Goal: Task Accomplishment & Management: Use online tool/utility

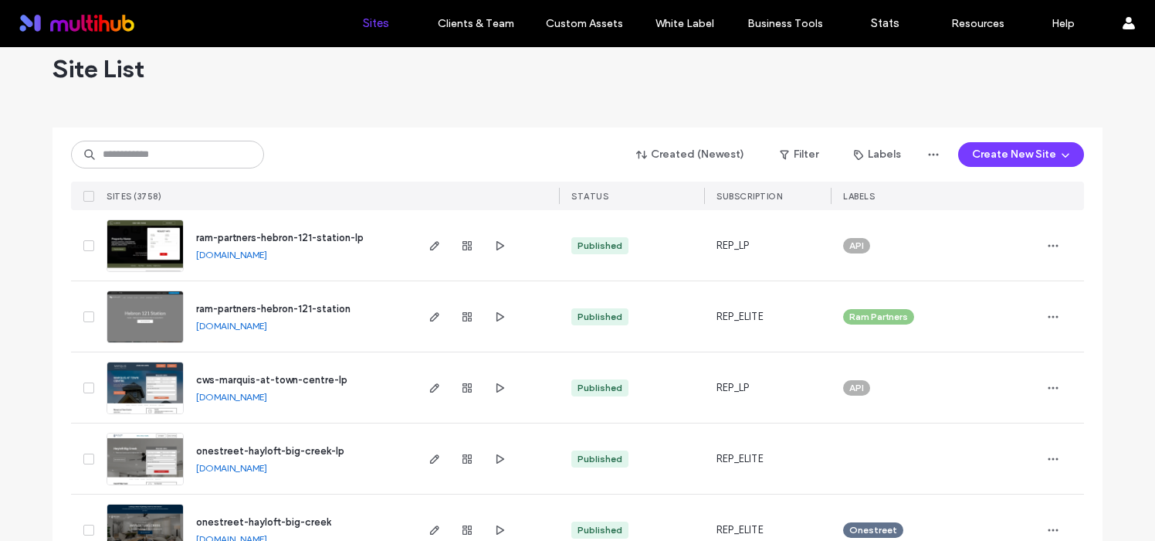
scroll to position [32, 0]
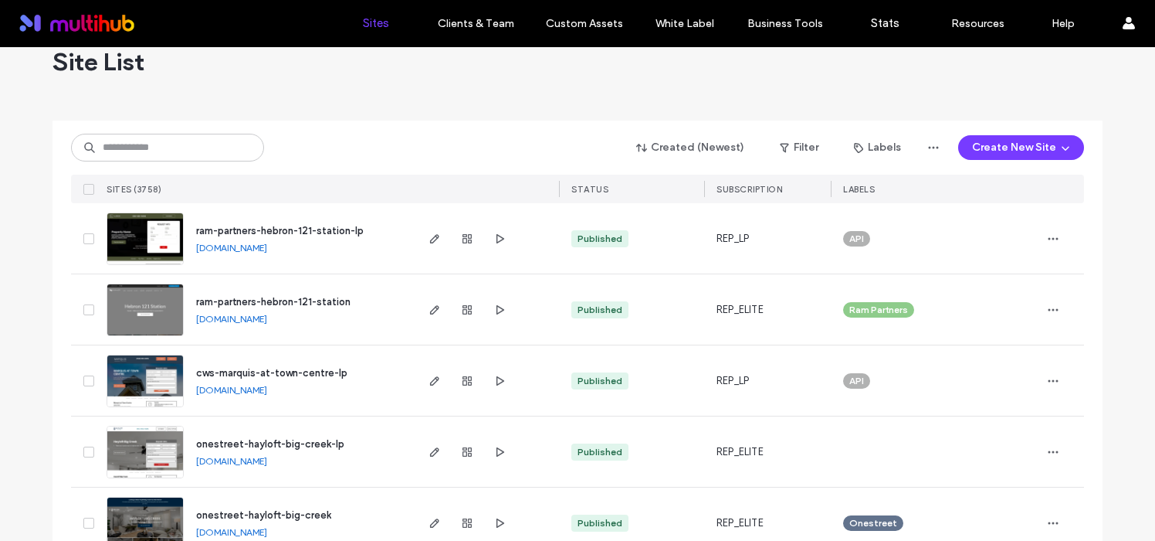
click at [310, 304] on span "ram-partners-hebron-121-station" at bounding box center [273, 302] width 154 height 12
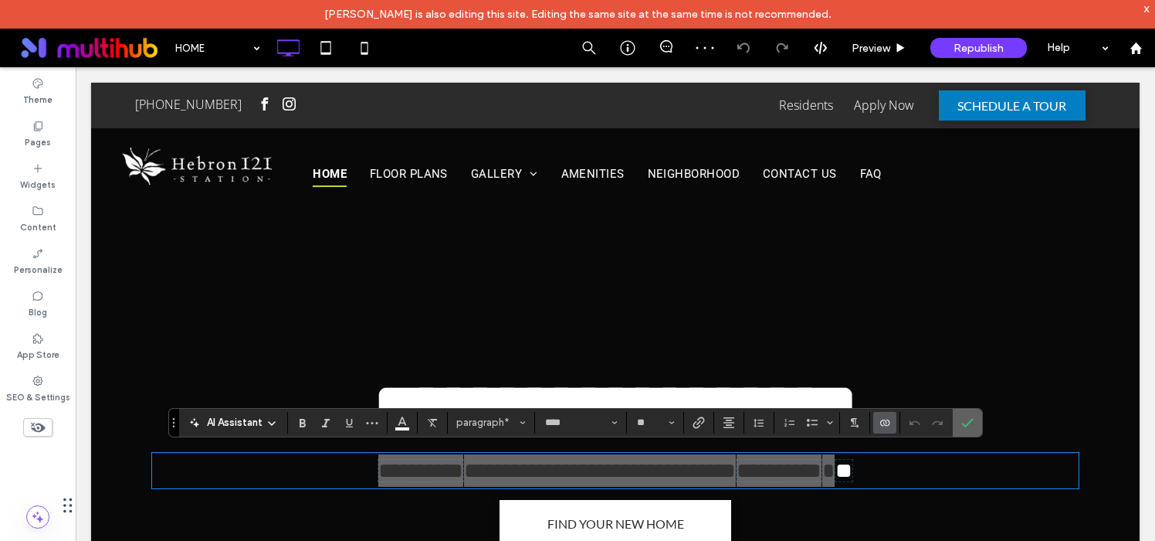
click at [971, 422] on icon "Confirm" at bounding box center [967, 422] width 12 height 12
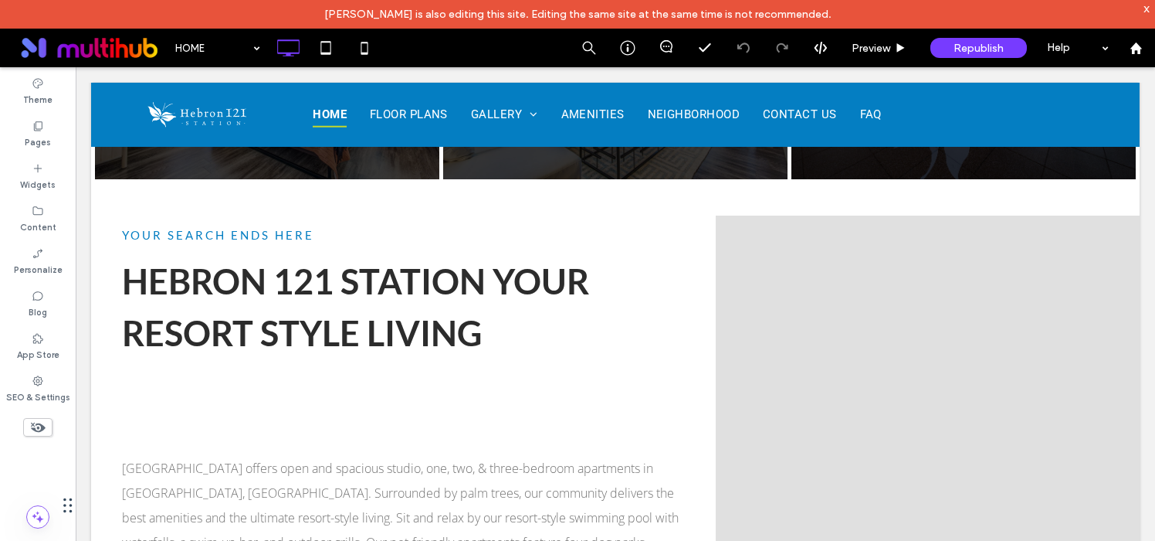
scroll to position [886, 0]
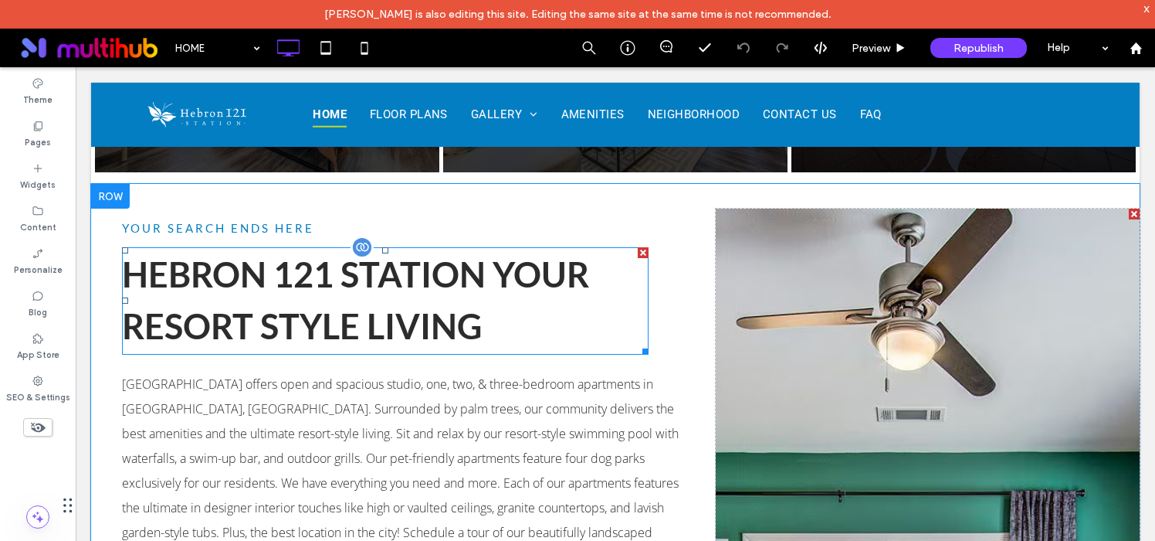
click at [497, 316] on h2 "HEBRON 121 STATION YOUR RESORT STYLE LIVING" at bounding box center [385, 301] width 527 height 104
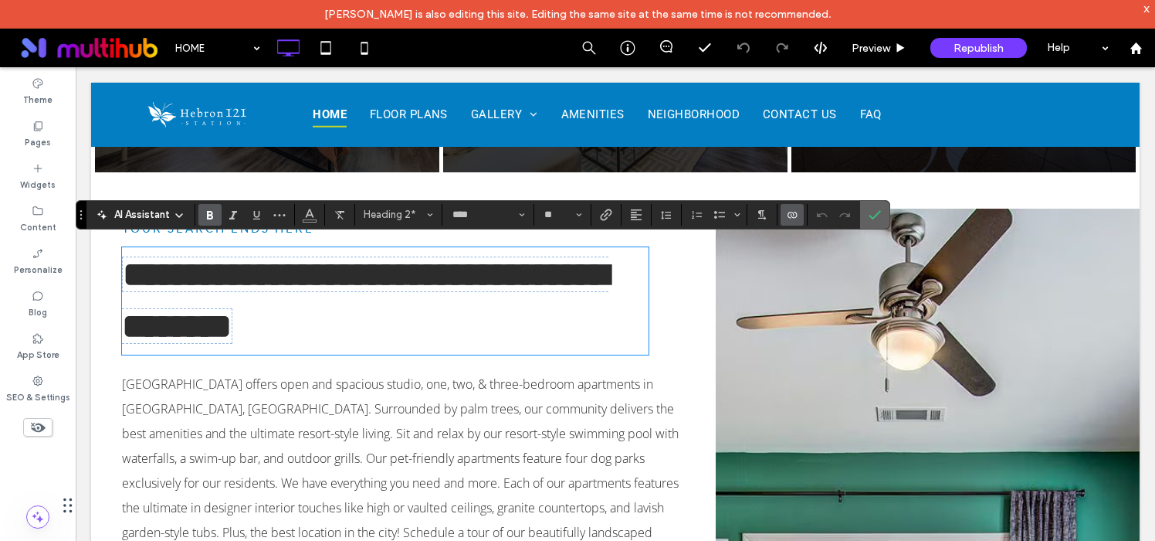
click at [874, 220] on label "Confirm" at bounding box center [874, 215] width 23 height 28
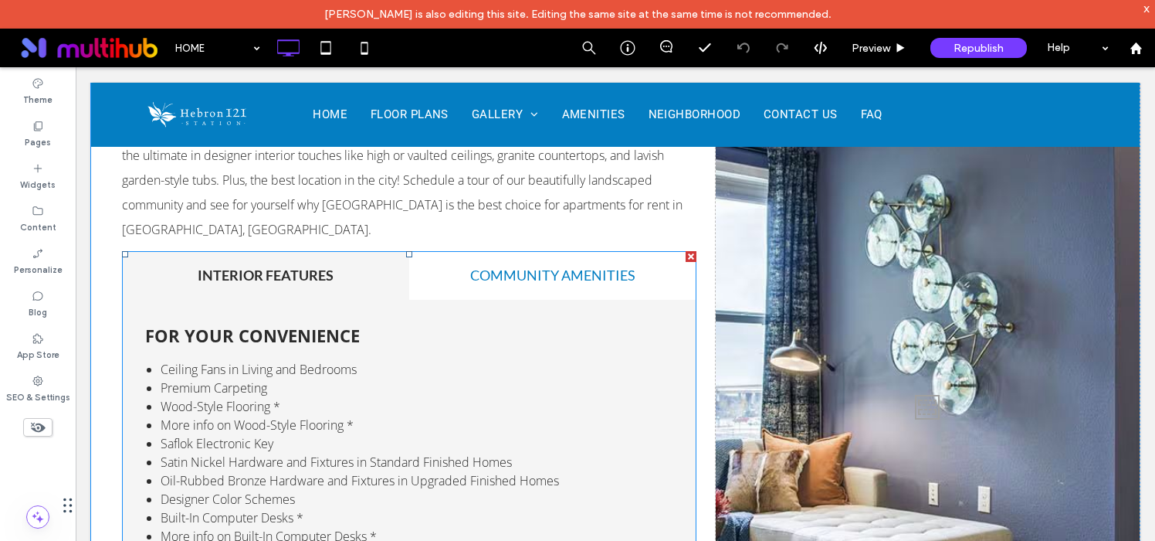
scroll to position [1242, 0]
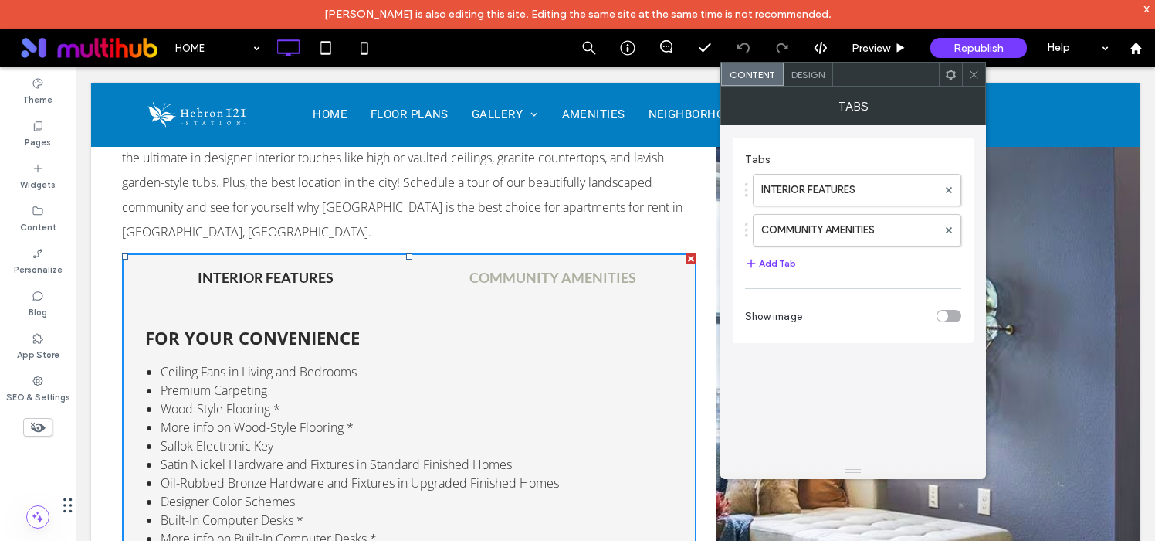
click at [500, 267] on h4 "COMMUNITY AMENITIES" at bounding box center [552, 277] width 259 height 21
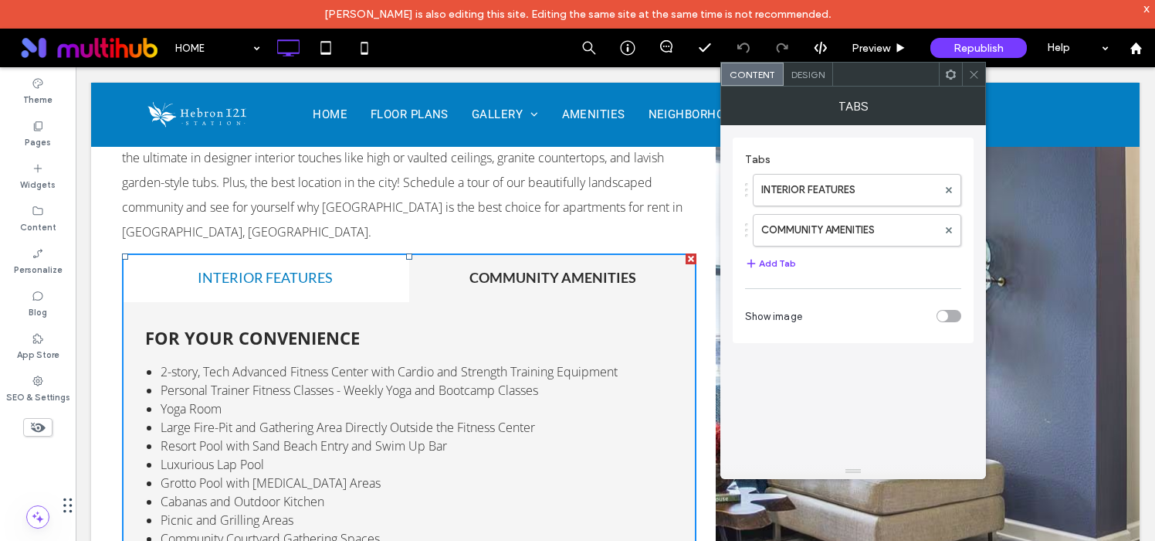
click at [970, 80] on icon at bounding box center [974, 75] width 12 height 12
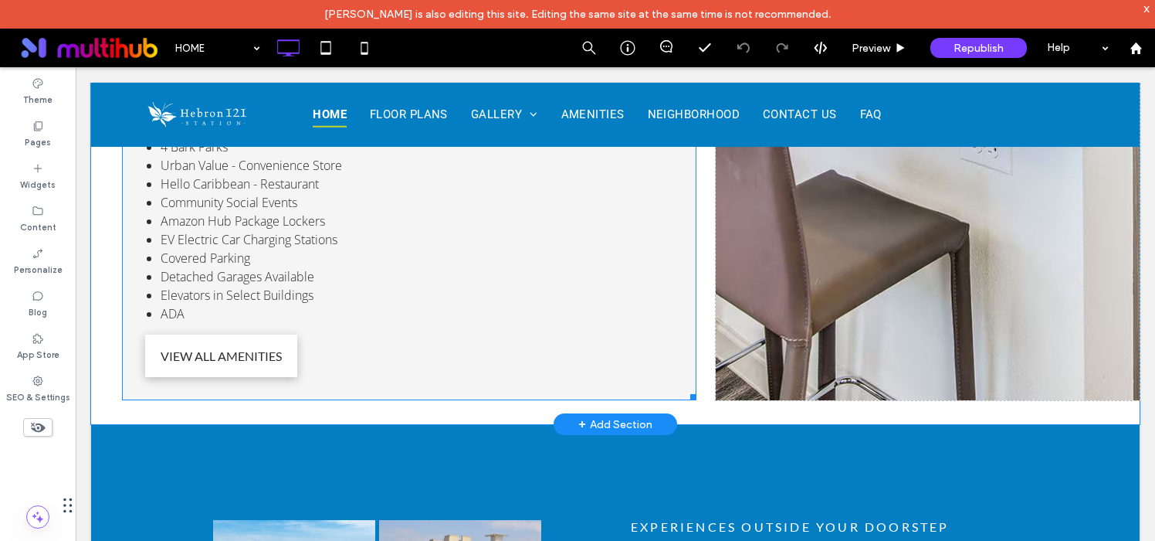
scroll to position [1985, 0]
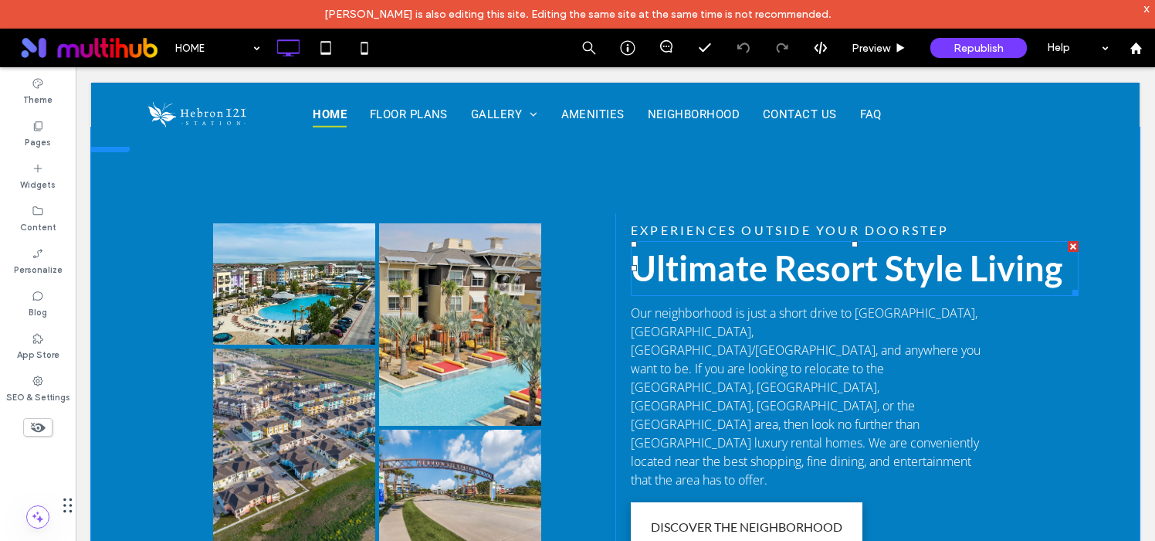
click at [756, 247] on span "Ultimate Resort Style Living" at bounding box center [847, 268] width 432 height 42
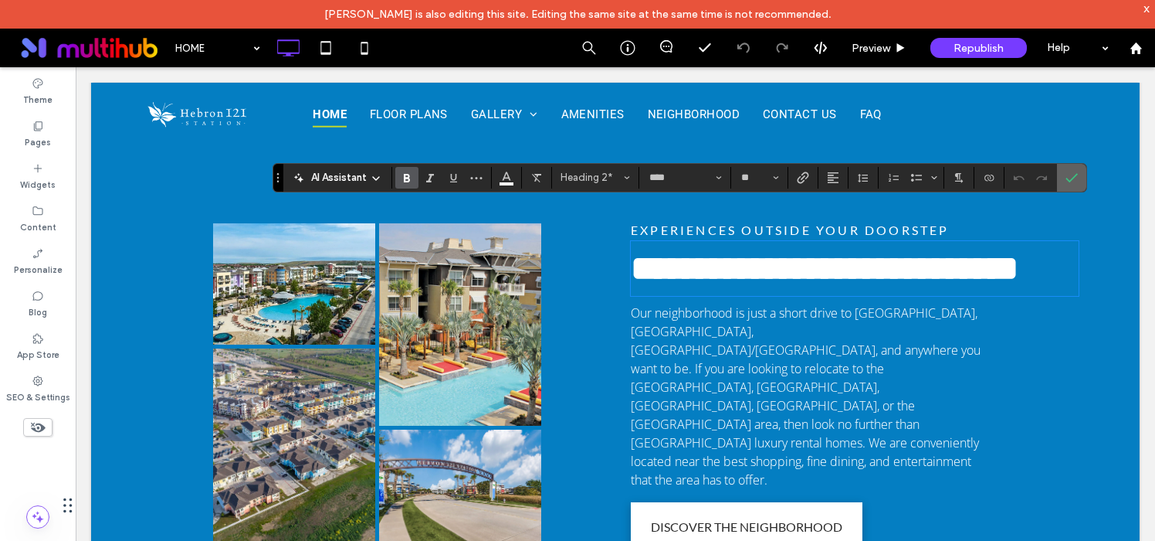
click at [1078, 179] on label "Confirm" at bounding box center [1071, 178] width 23 height 28
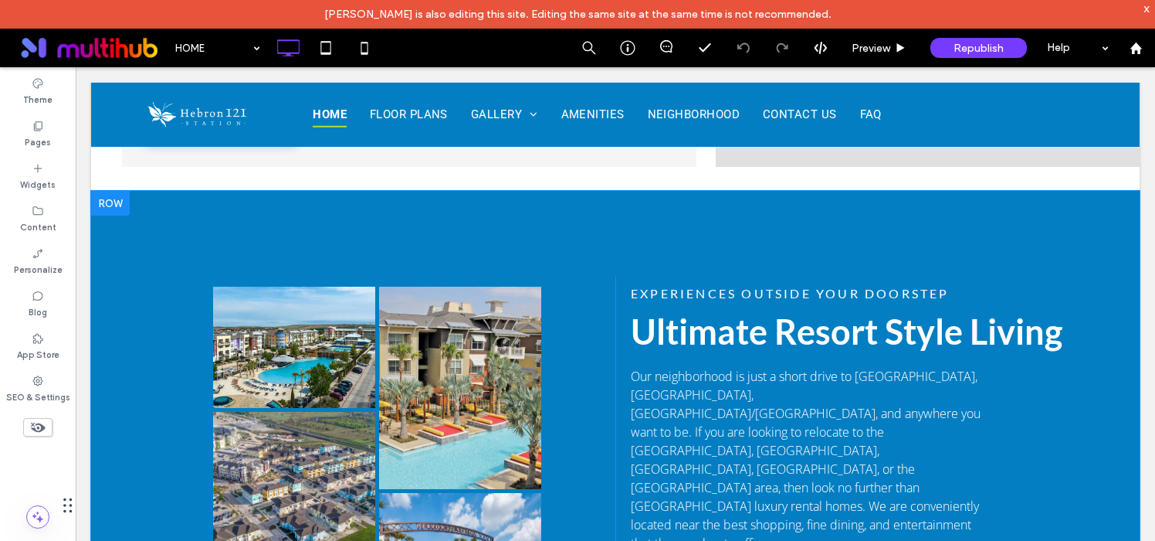
scroll to position [1880, 0]
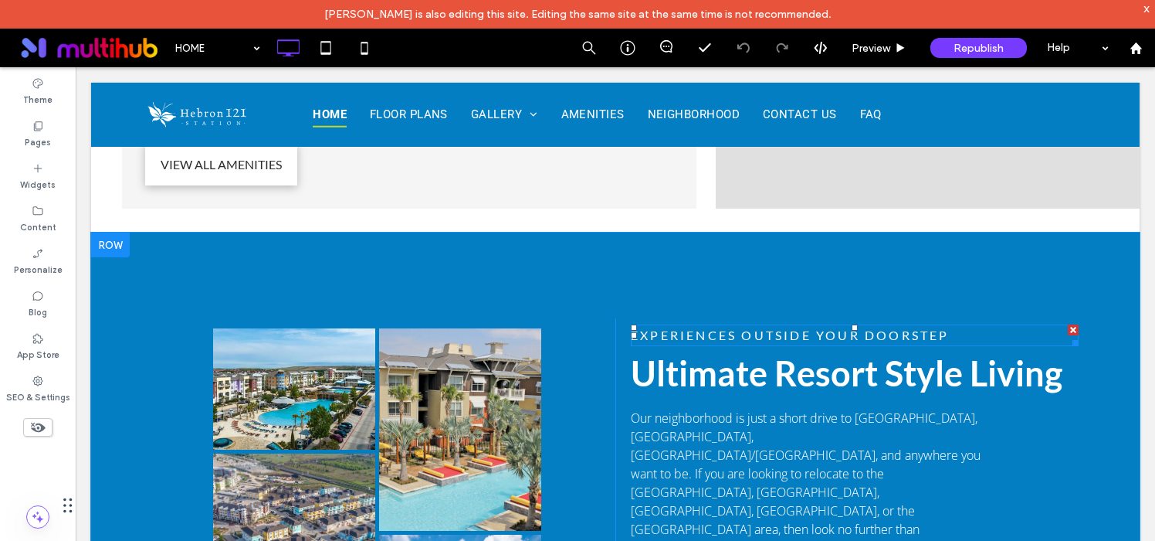
click at [725, 327] on span "EXPERIENCES OUTSIDE YOUR DOORSTEP" at bounding box center [790, 334] width 319 height 15
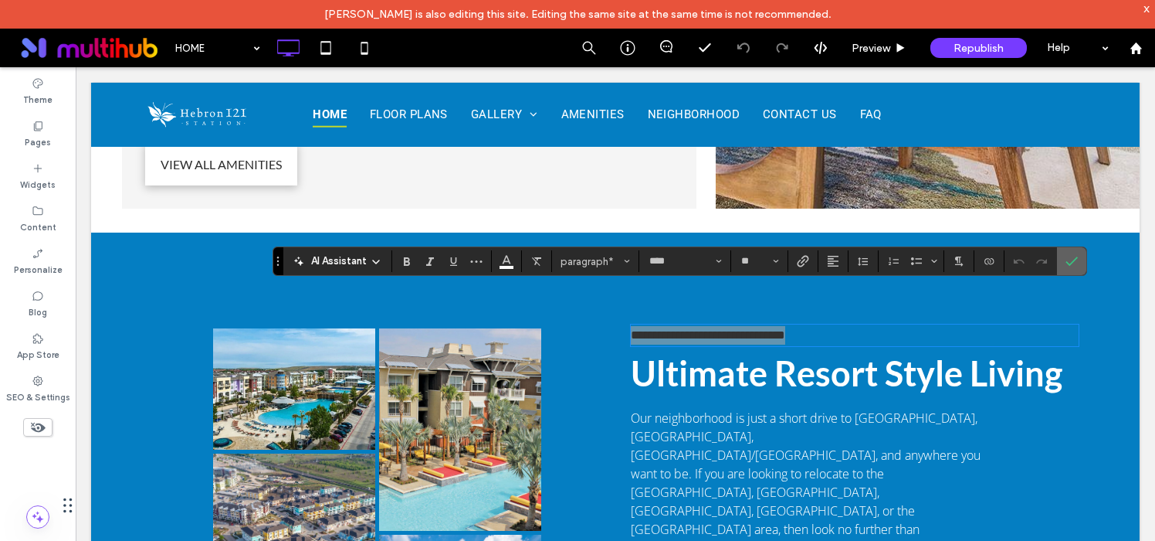
click at [1081, 260] on label "Confirm" at bounding box center [1071, 261] width 23 height 28
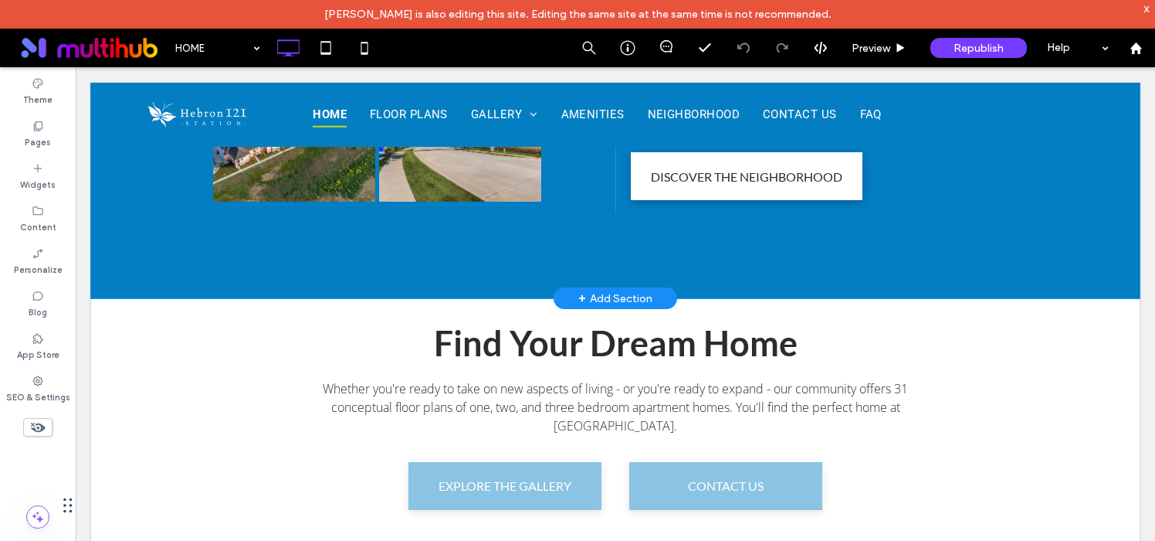
scroll to position [2337, 0]
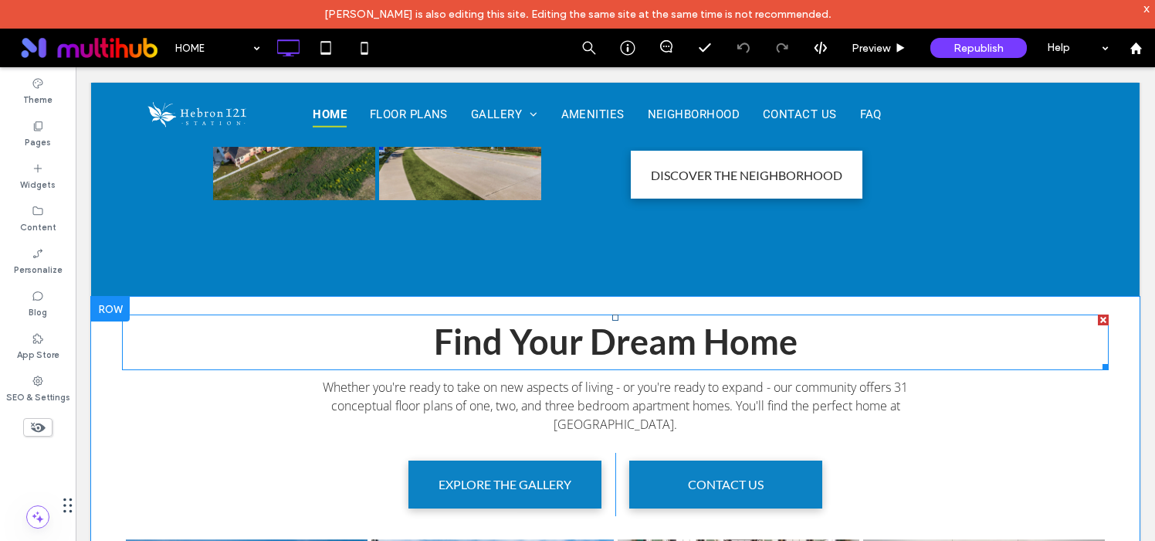
click at [601, 320] on span "Find Your Dream Home" at bounding box center [616, 341] width 364 height 42
type input "****"
type input "**"
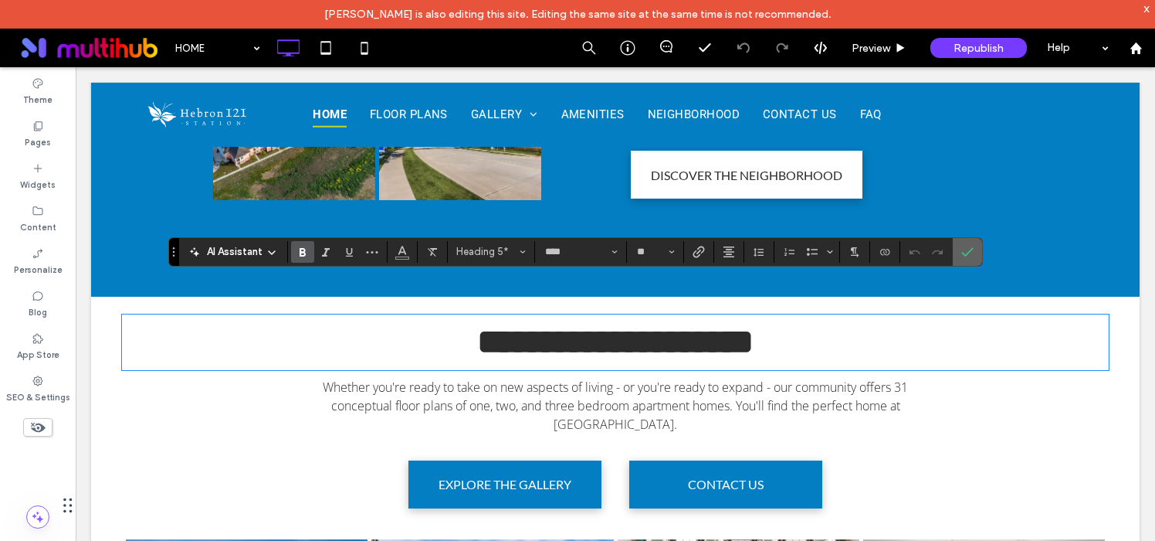
click at [964, 260] on span "Confirm" at bounding box center [964, 252] width 7 height 28
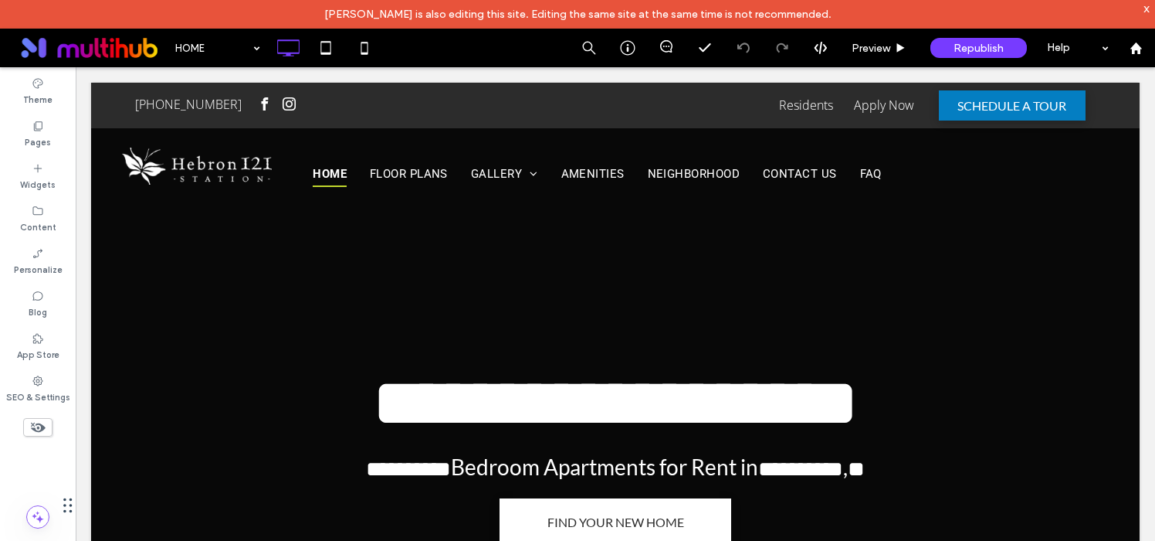
scroll to position [28, 0]
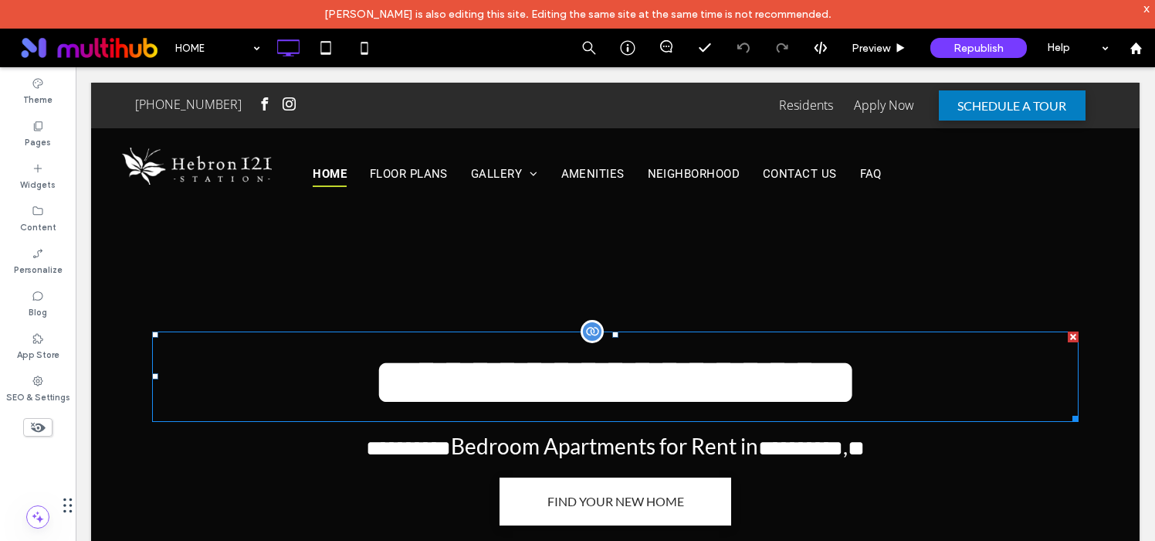
click at [604, 378] on span "**********" at bounding box center [615, 381] width 486 height 69
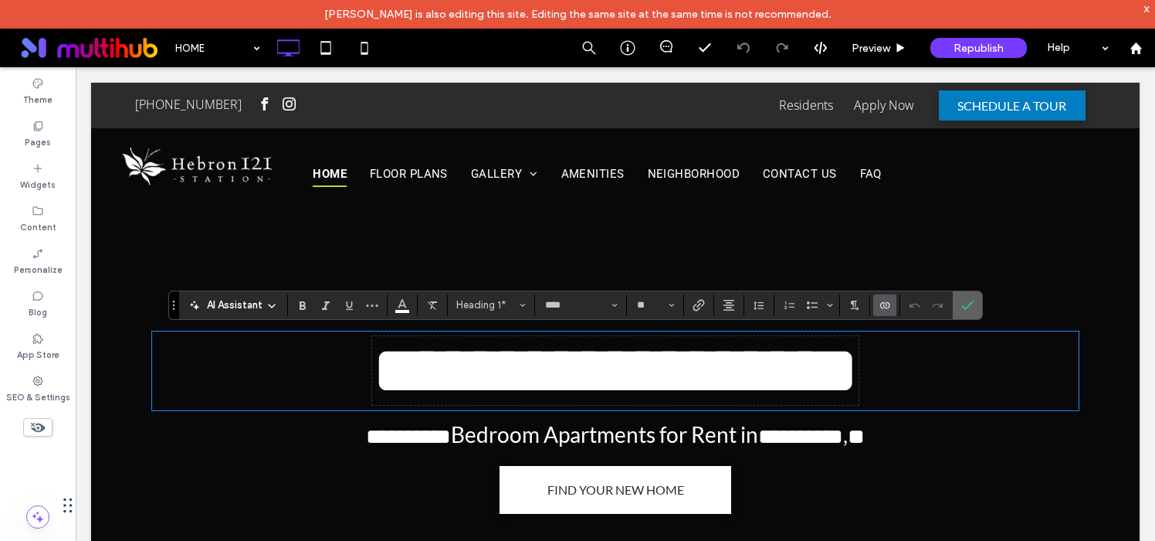
click at [963, 309] on icon "Confirm" at bounding box center [967, 305] width 12 height 12
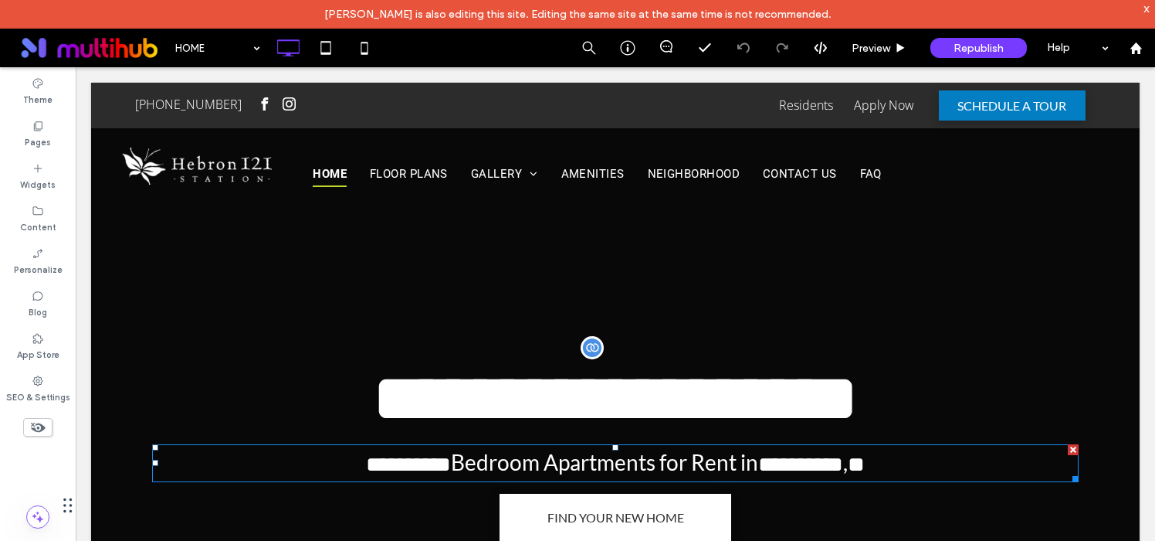
scroll to position [3, 0]
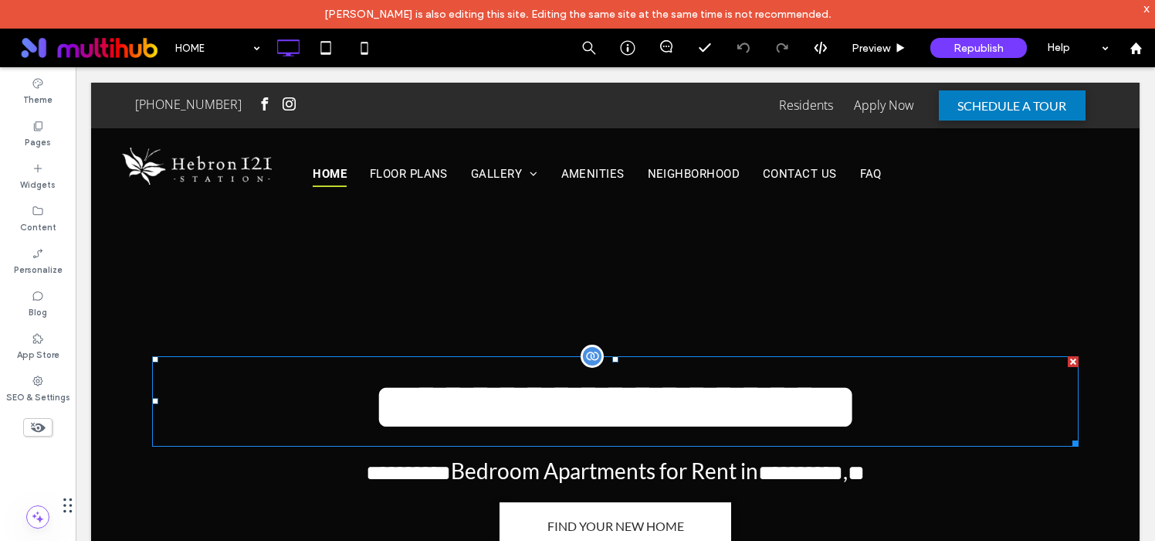
click at [625, 406] on span "**********" at bounding box center [615, 406] width 486 height 69
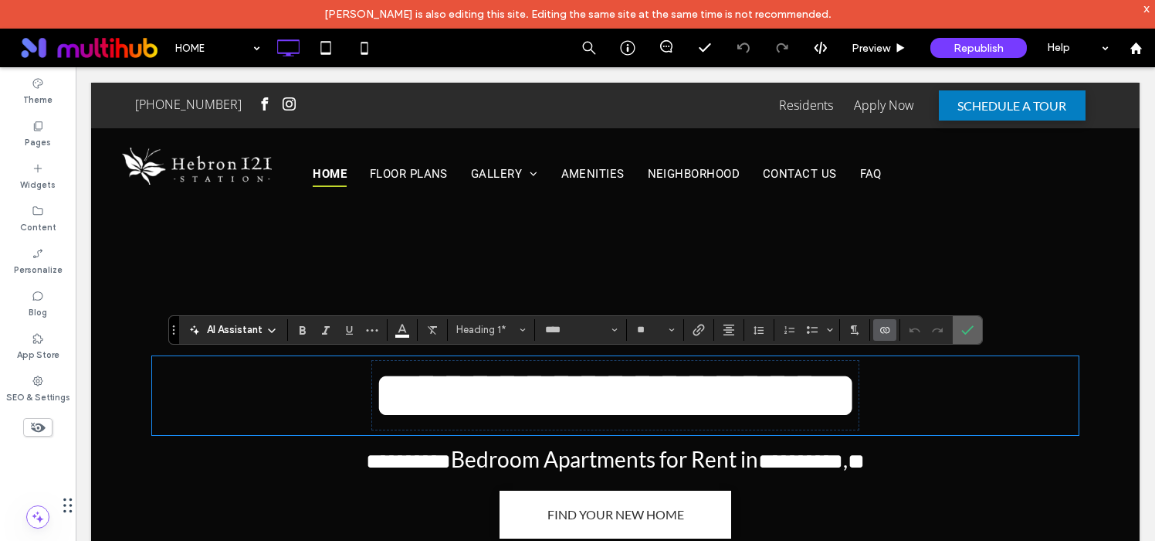
click at [959, 333] on label "Confirm" at bounding box center [967, 330] width 23 height 28
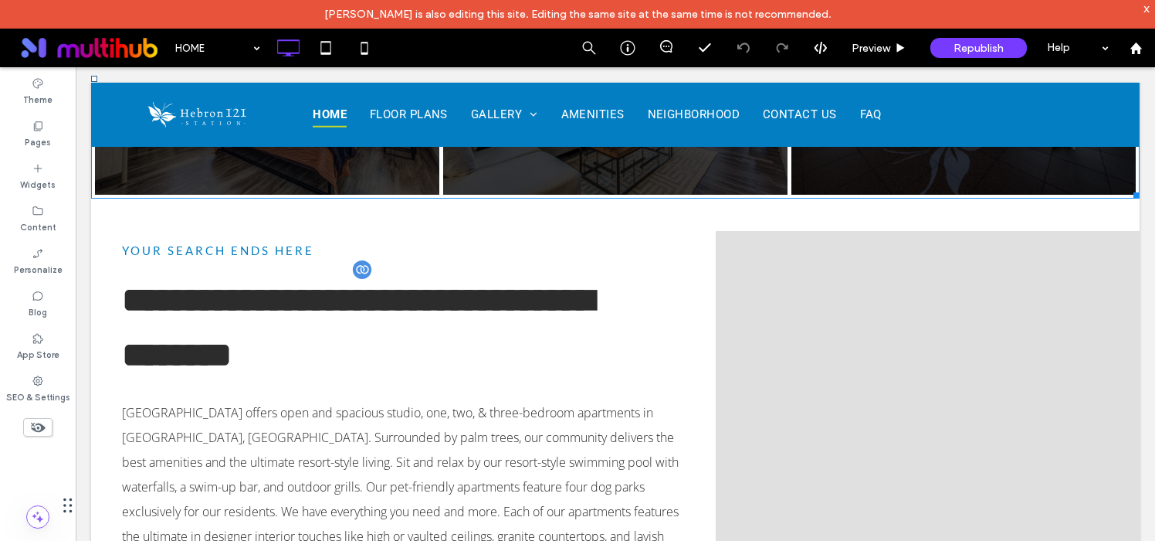
scroll to position [902, 0]
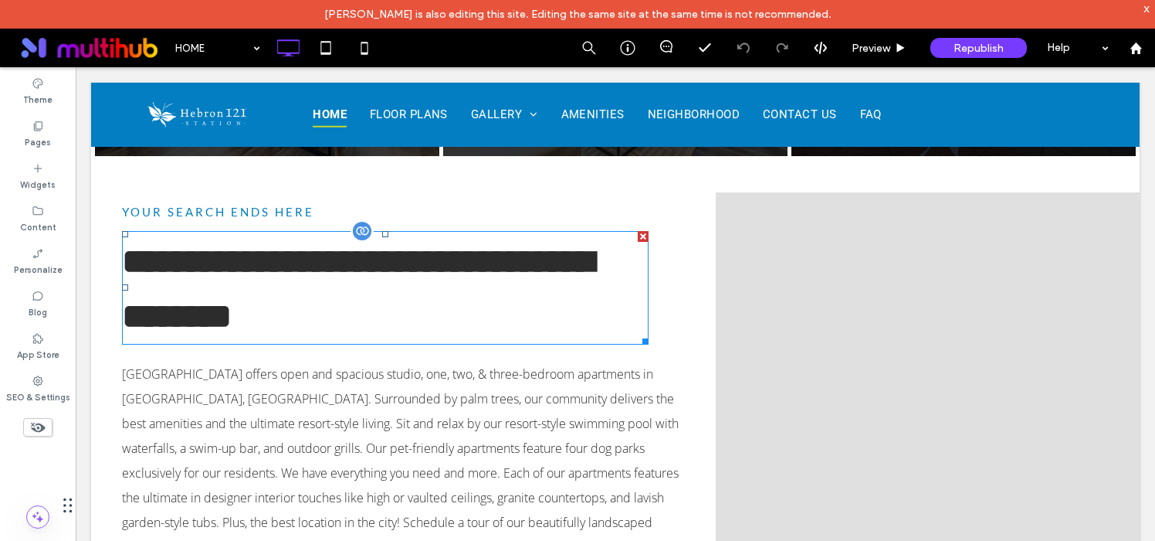
click at [326, 303] on span "**********" at bounding box center [358, 289] width 472 height 90
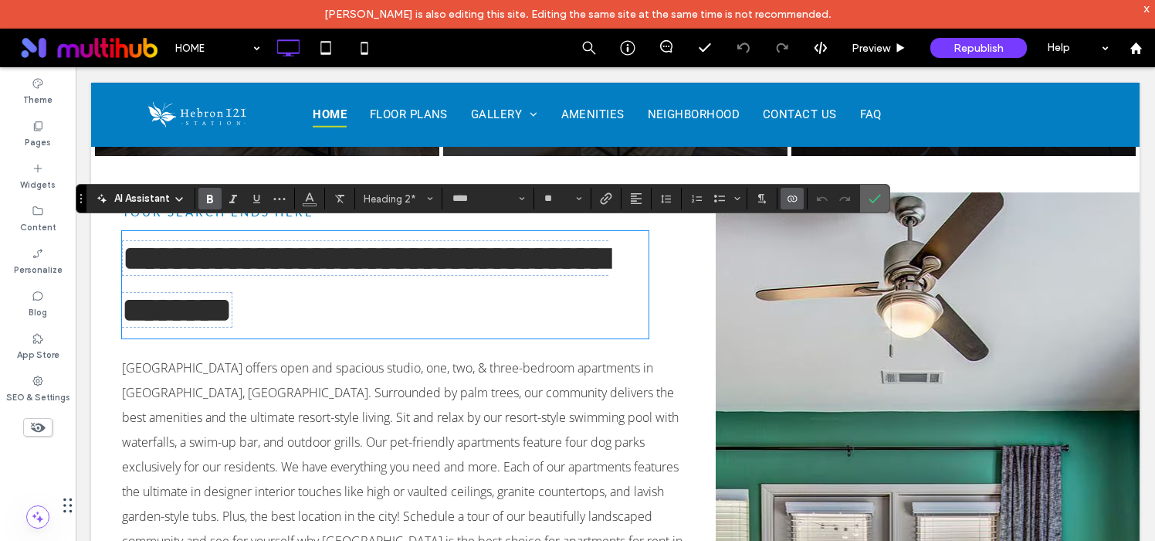
click at [879, 195] on use "Confirm" at bounding box center [875, 198] width 12 height 9
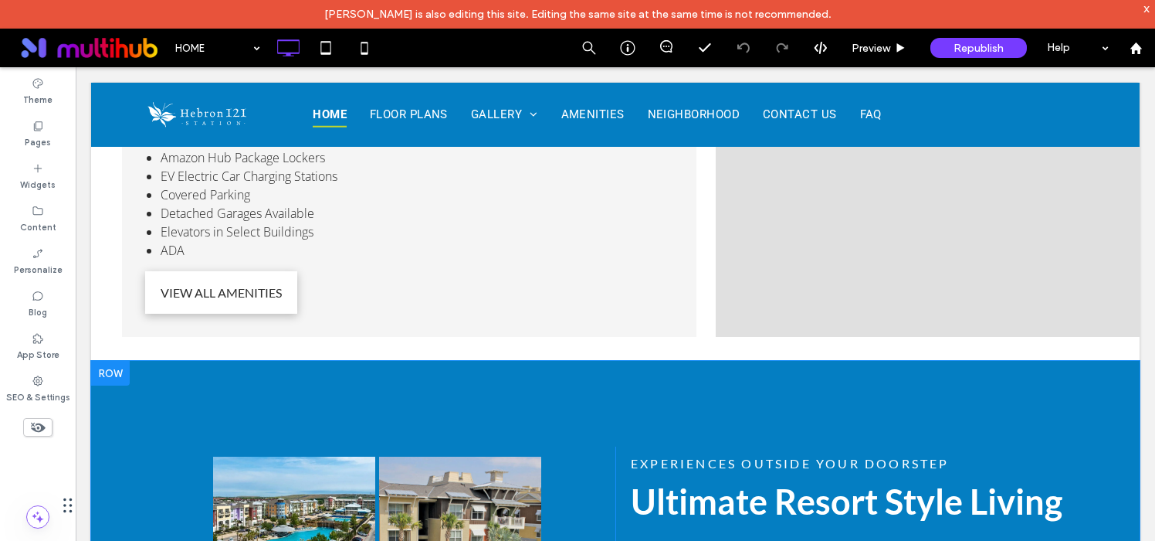
scroll to position [1896, 0]
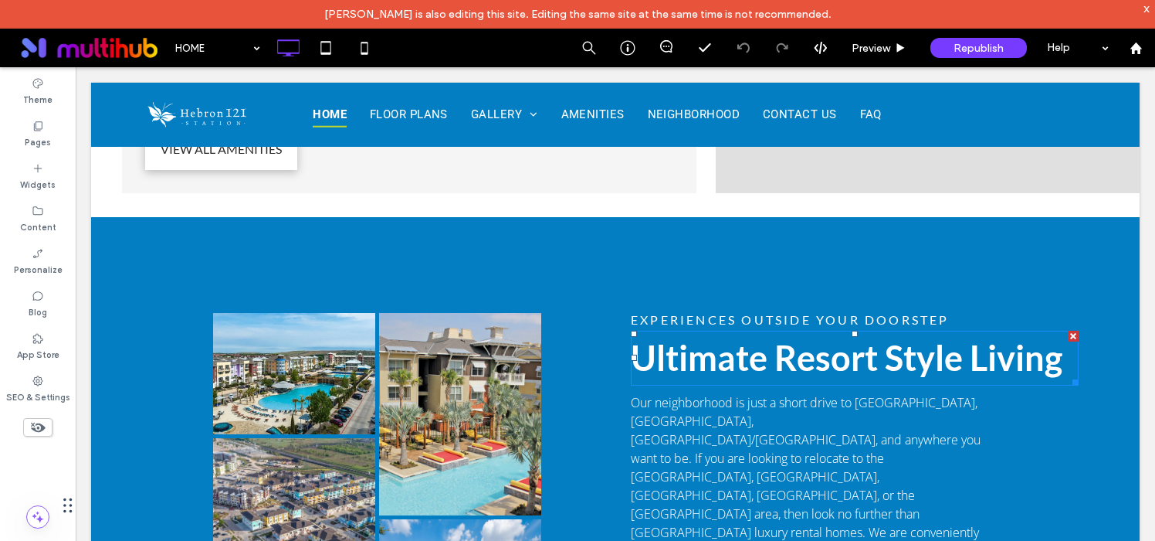
click at [789, 337] on span "Ultimate Resort Style Living" at bounding box center [847, 358] width 432 height 42
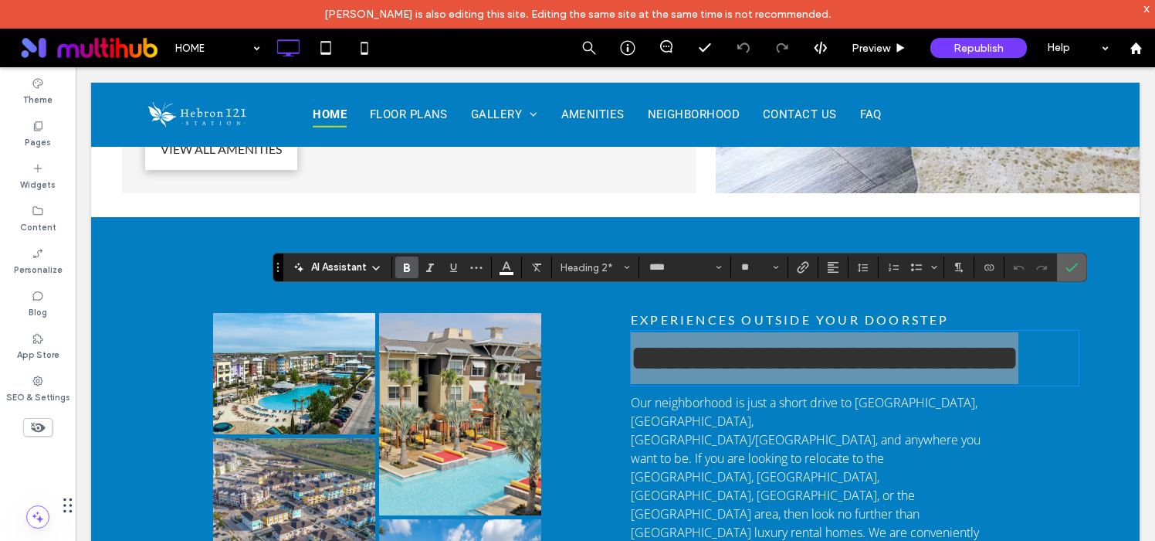
click at [1068, 273] on icon "Confirm" at bounding box center [1072, 267] width 12 height 12
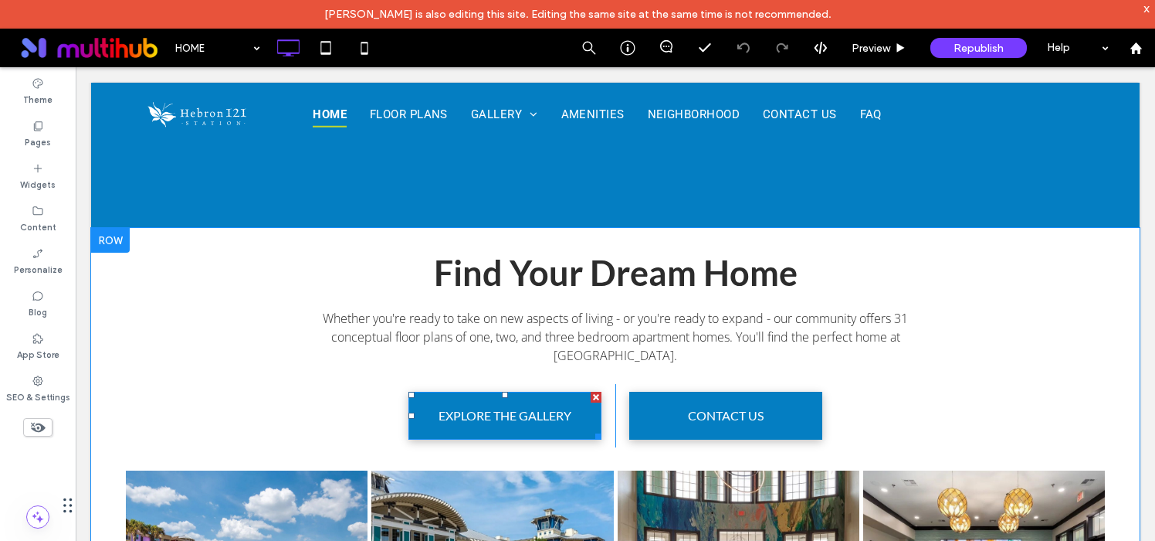
scroll to position [2432, 0]
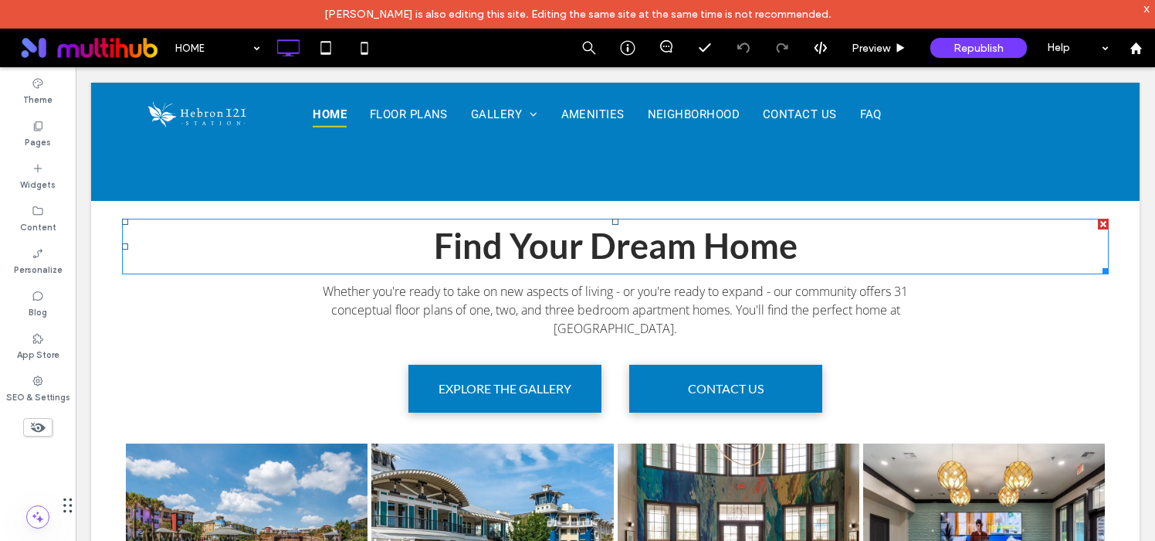
click at [605, 225] on strong "Find Your Dream Home" at bounding box center [616, 246] width 364 height 42
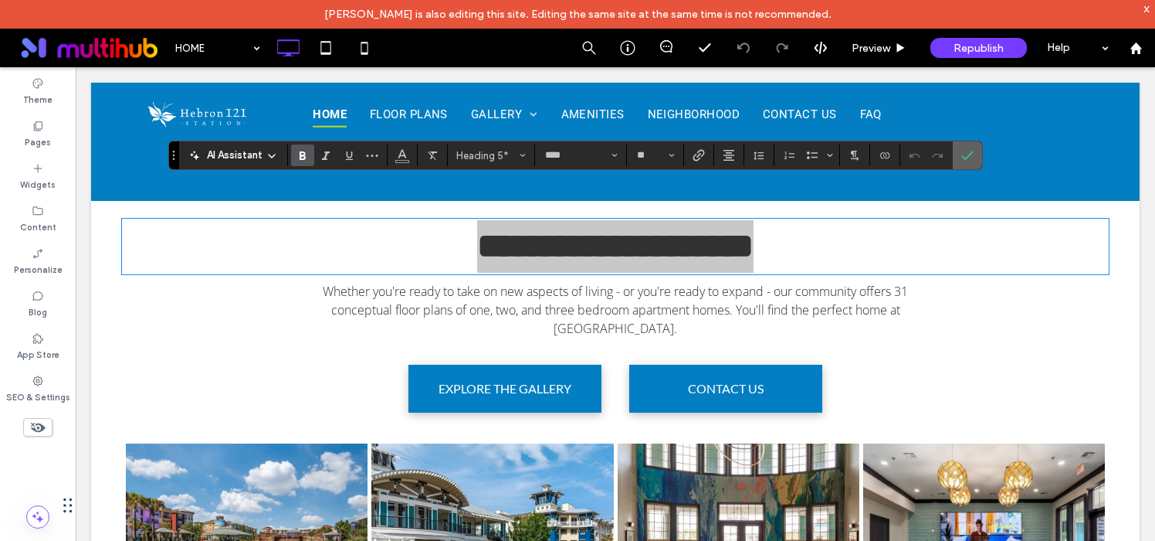
drag, startPoint x: 886, startPoint y: 94, endPoint x: 961, endPoint y: 161, distance: 100.7
click at [961, 161] on icon "Confirm" at bounding box center [967, 155] width 12 height 12
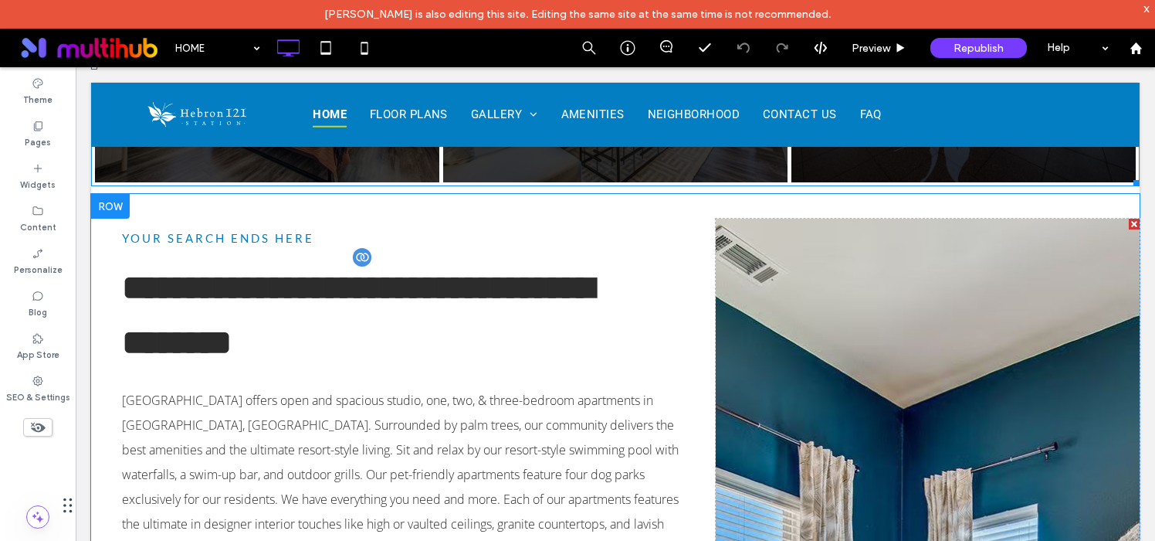
scroll to position [910, 0]
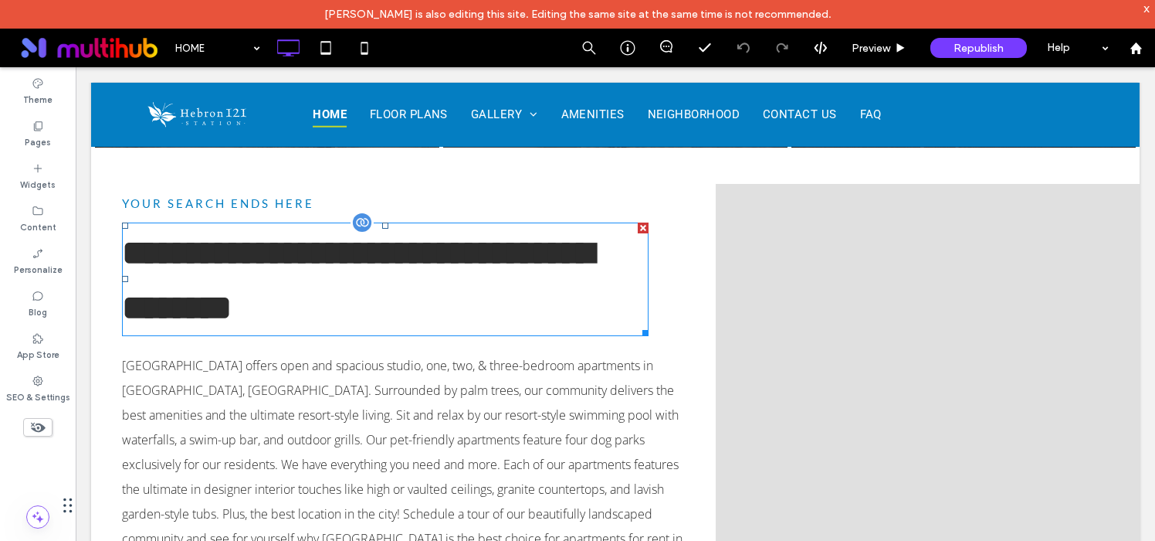
click at [395, 255] on span "**********" at bounding box center [358, 281] width 472 height 90
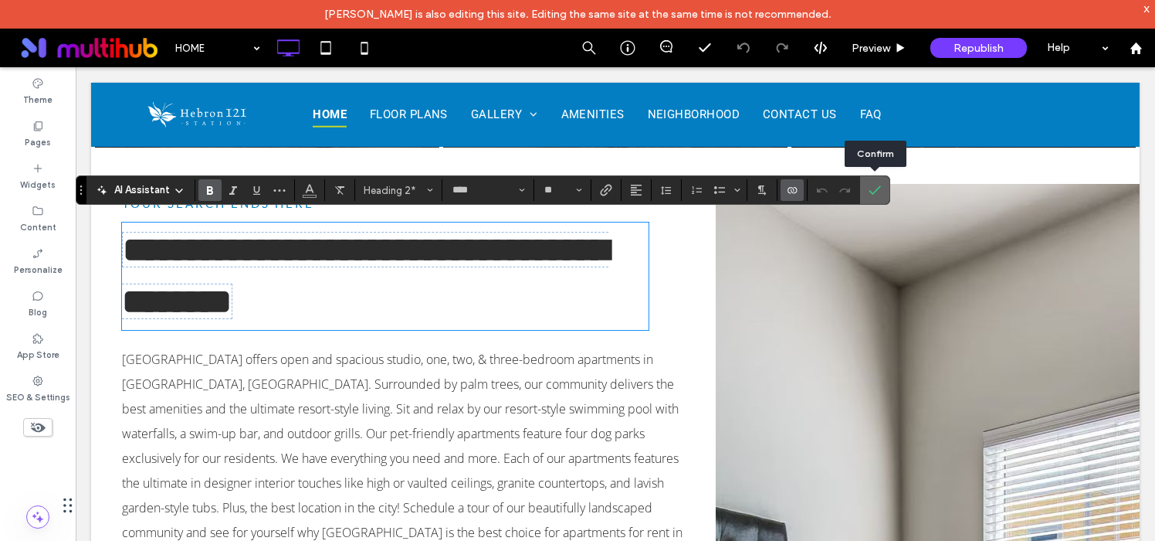
drag, startPoint x: 880, startPoint y: 193, endPoint x: 803, endPoint y: 126, distance: 101.8
click at [880, 193] on icon "Confirm" at bounding box center [875, 190] width 12 height 12
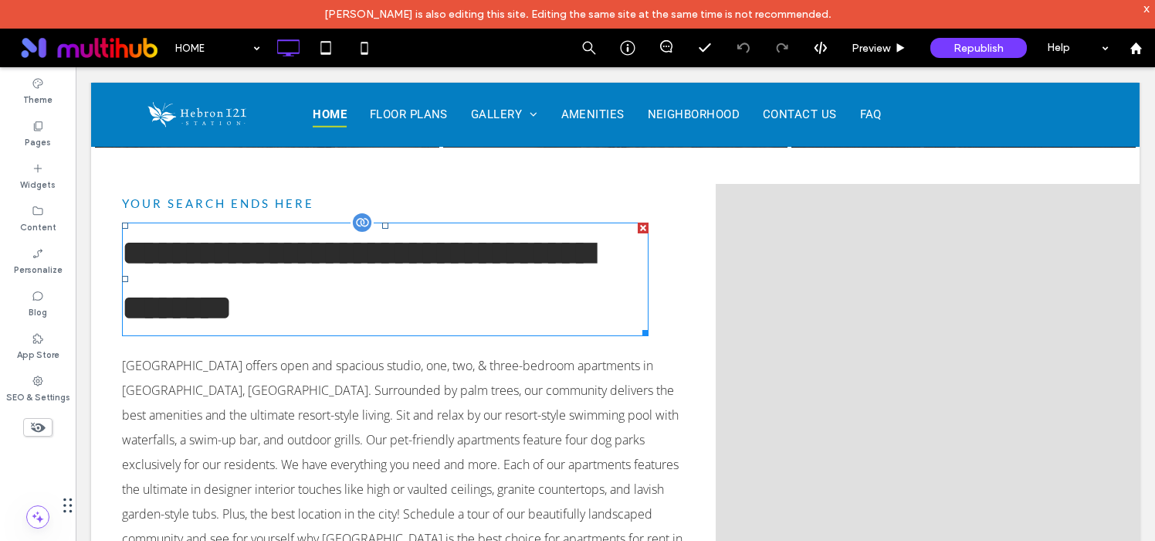
click at [417, 268] on h2 "**********" at bounding box center [385, 279] width 527 height 110
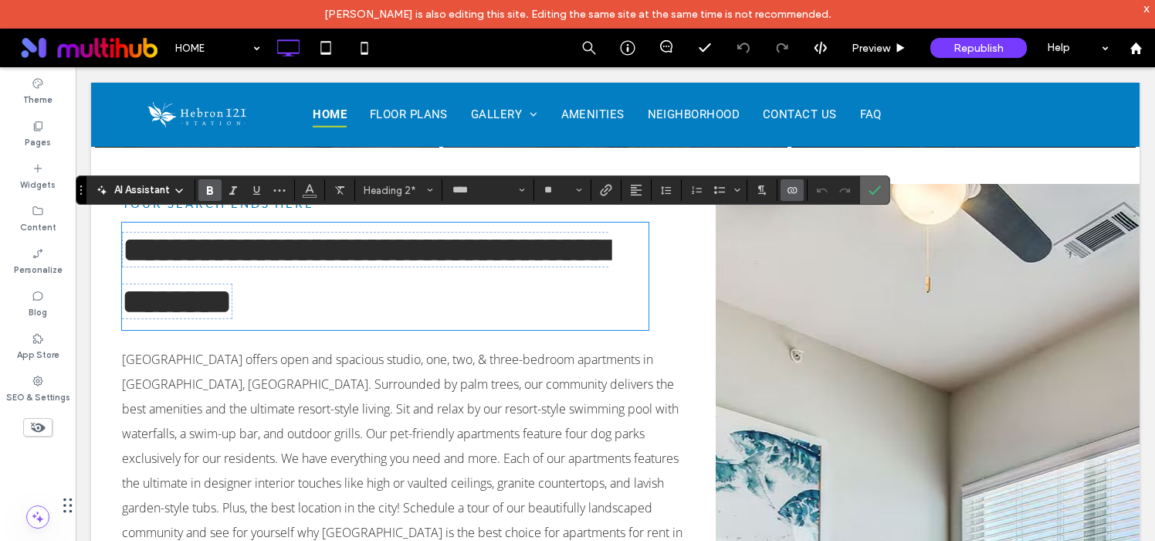
click at [876, 184] on icon "Confirm" at bounding box center [875, 190] width 12 height 12
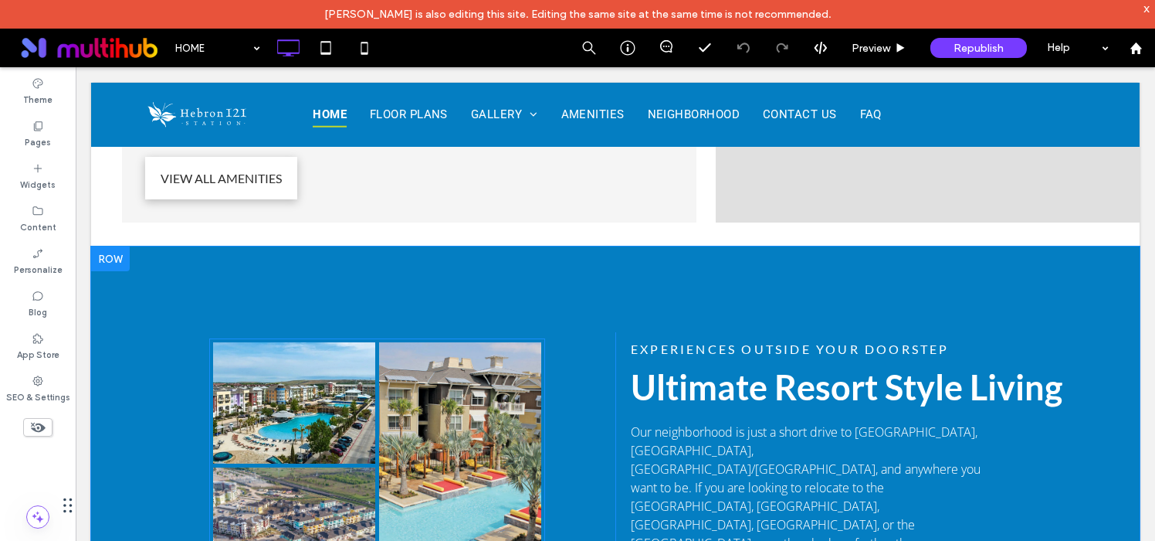
scroll to position [1864, 0]
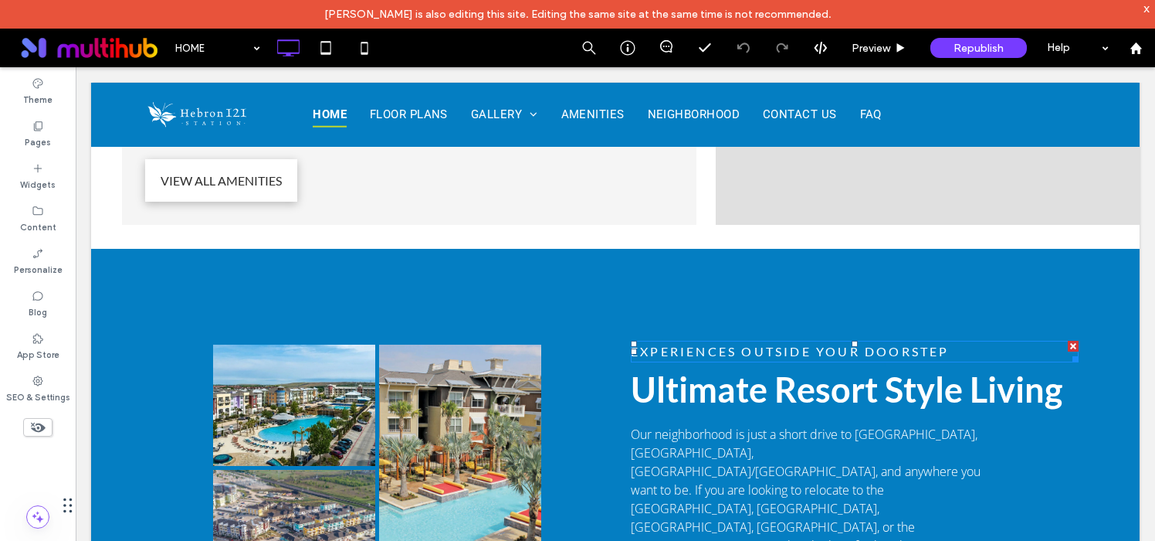
click at [670, 344] on span "EXPERIENCES OUTSIDE YOUR DOORSTEP" at bounding box center [790, 351] width 319 height 15
type input "****"
type input "**"
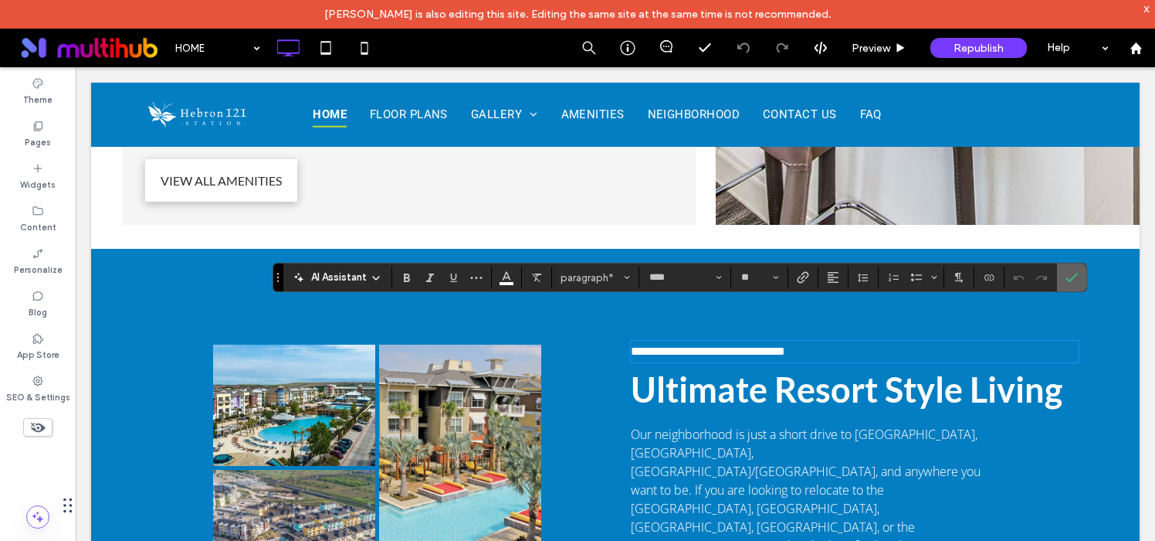
click at [1064, 280] on label "Confirm" at bounding box center [1071, 277] width 23 height 28
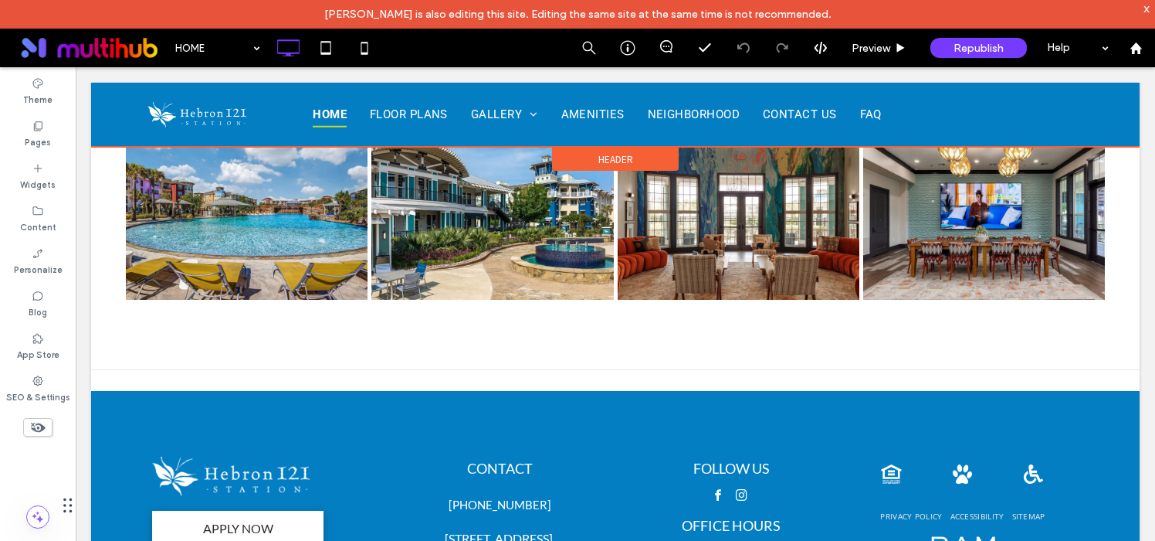
scroll to position [2761, 0]
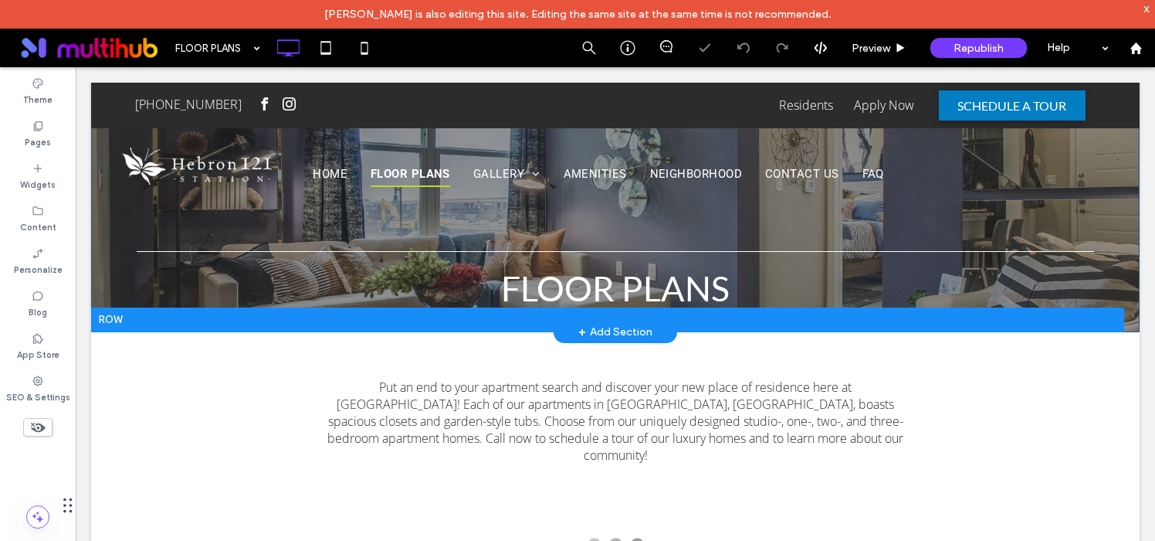
scroll to position [110, 0]
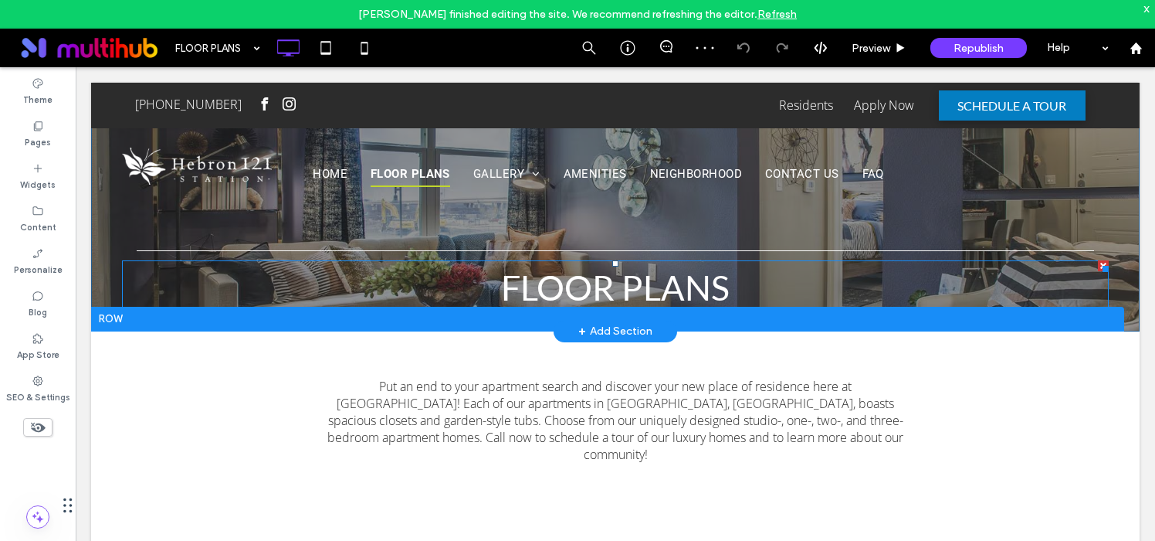
click at [639, 283] on span "floor plans" at bounding box center [615, 287] width 229 height 42
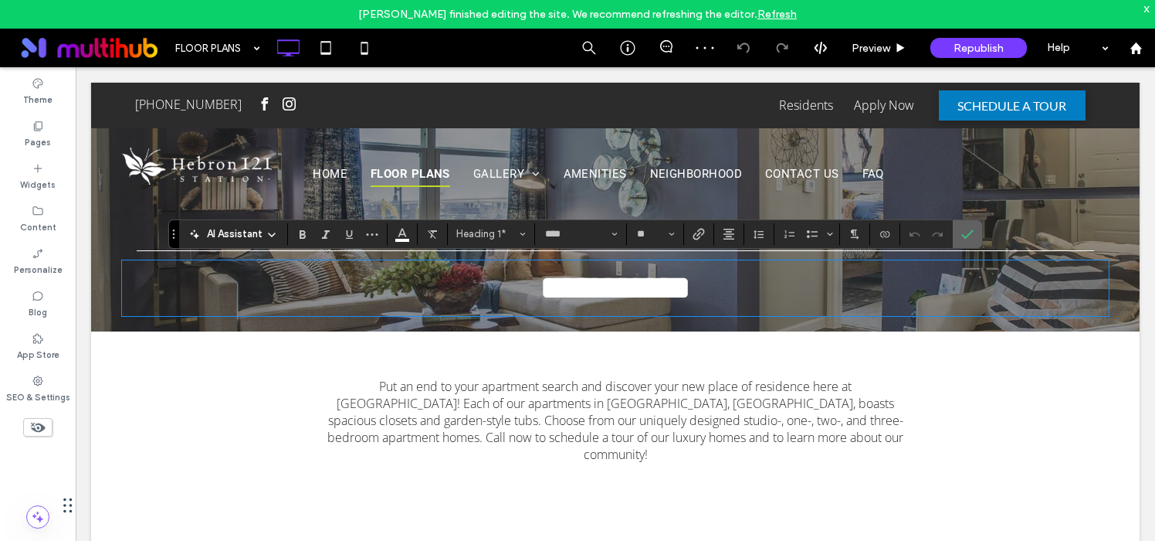
click at [964, 242] on span "Confirm" at bounding box center [964, 234] width 7 height 28
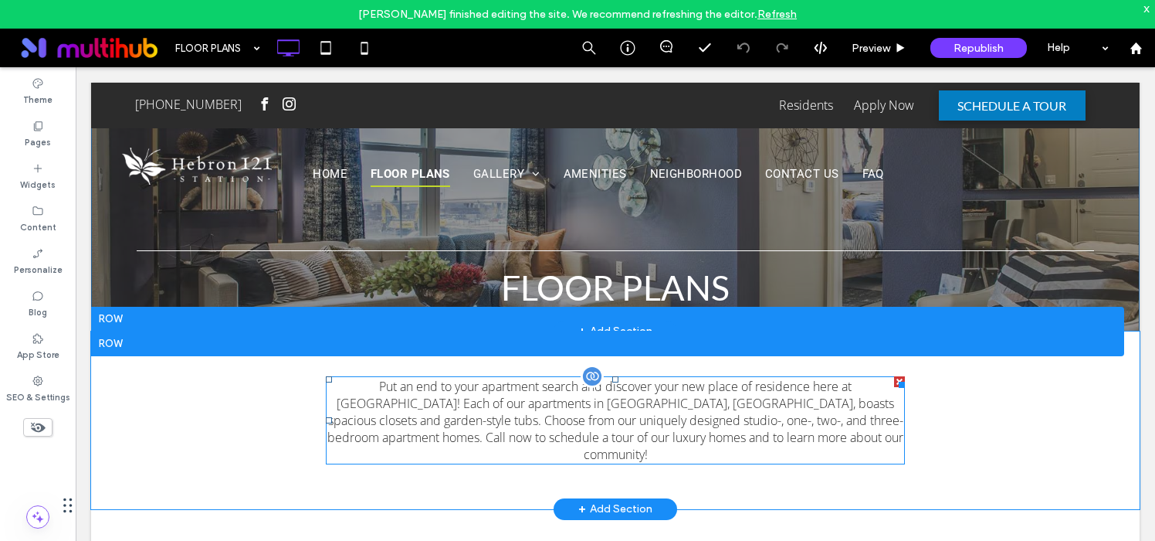
click at [515, 404] on p "Put an end to your apartment search and discover your new place of residence he…" at bounding box center [615, 420] width 579 height 85
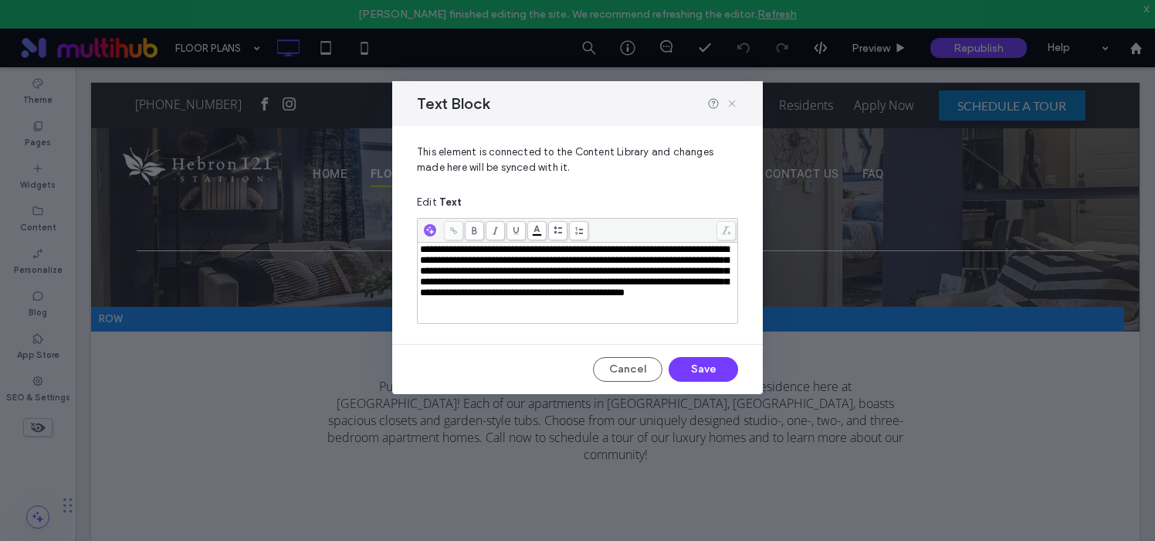
click at [734, 104] on icon at bounding box center [732, 103] width 12 height 12
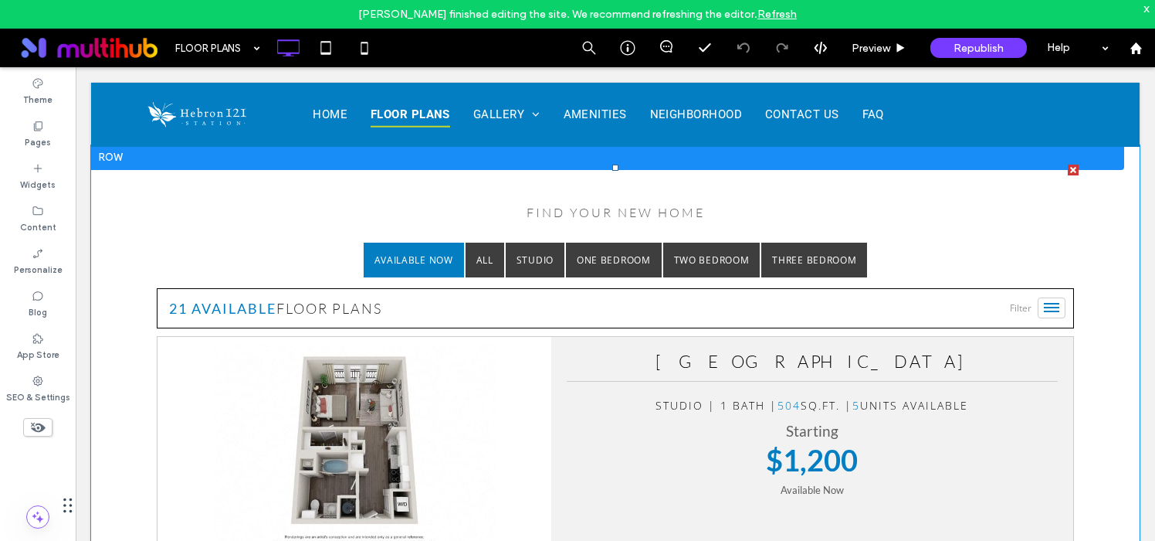
scroll to position [304, 0]
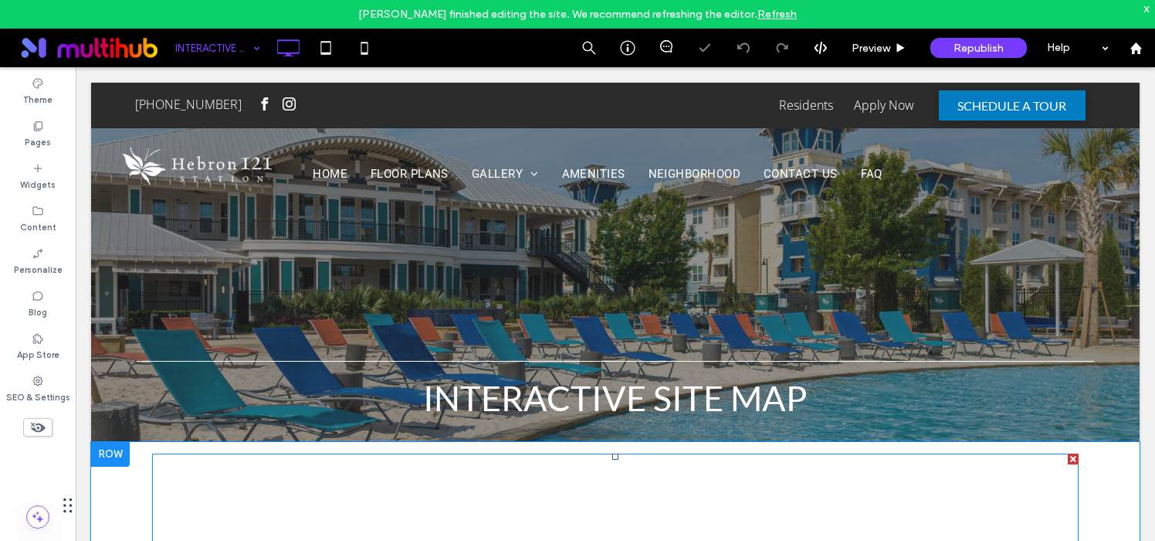
scroll to position [125, 0]
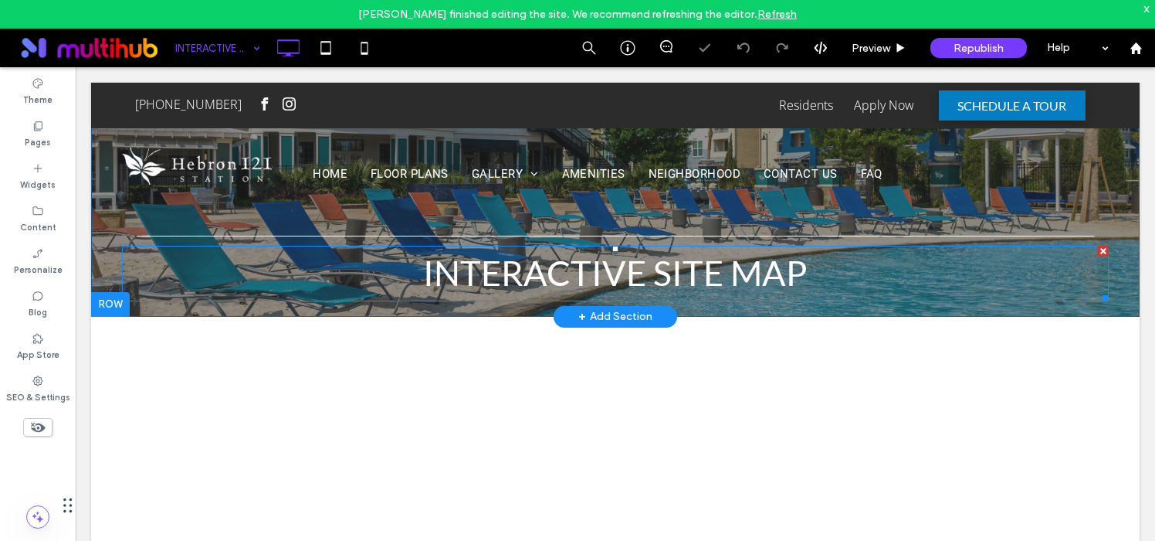
click at [646, 276] on span "INTERACTIVE SITE MAP" at bounding box center [615, 273] width 385 height 42
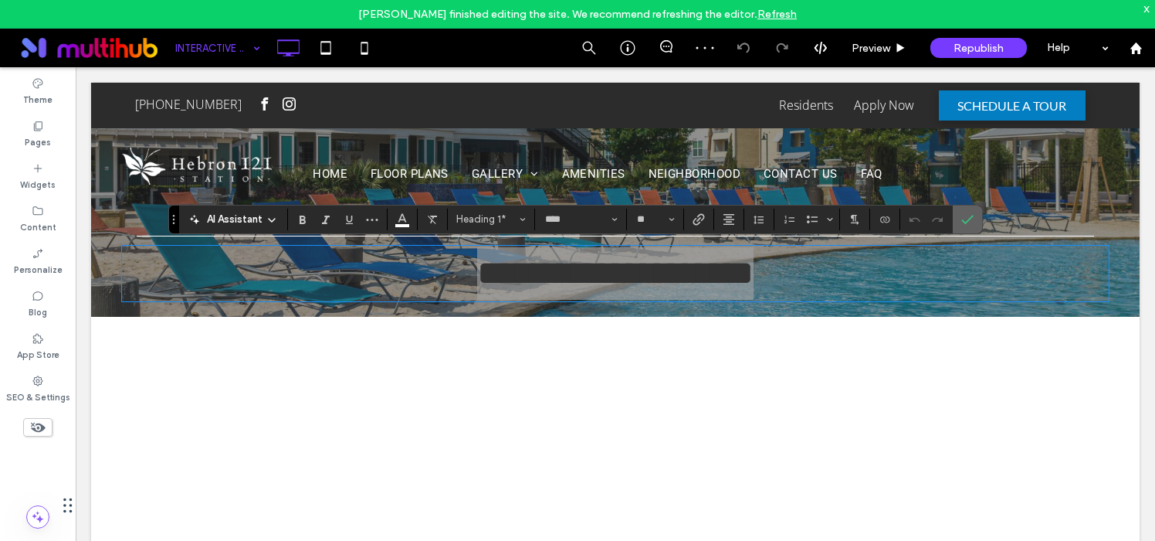
drag, startPoint x: 978, startPoint y: 214, endPoint x: 902, endPoint y: 147, distance: 101.2
click at [978, 214] on label "Confirm" at bounding box center [967, 219] width 23 height 28
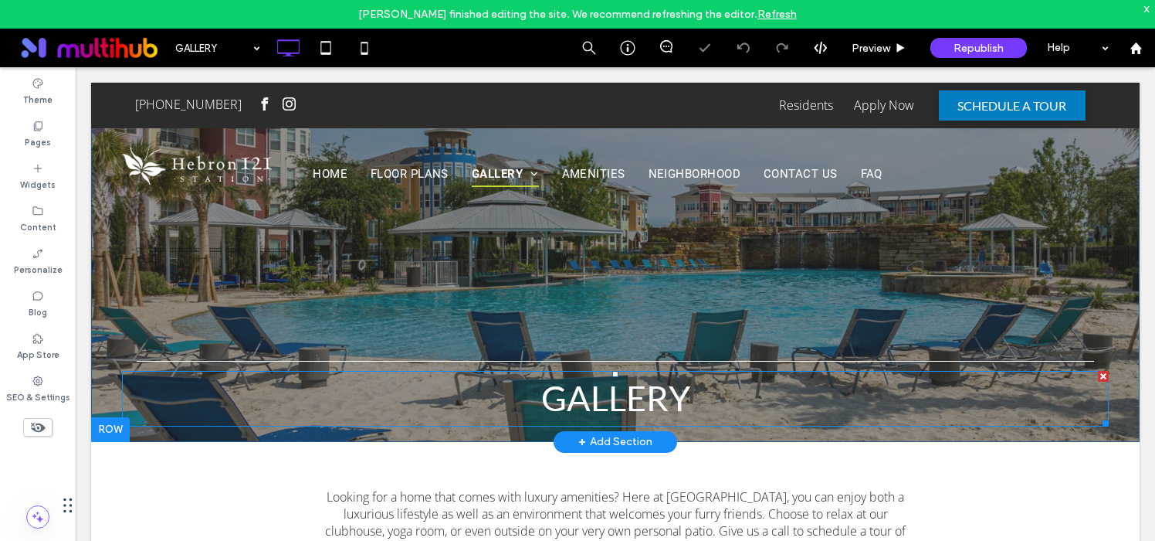
click at [591, 402] on span "GALLERY" at bounding box center [615, 398] width 149 height 42
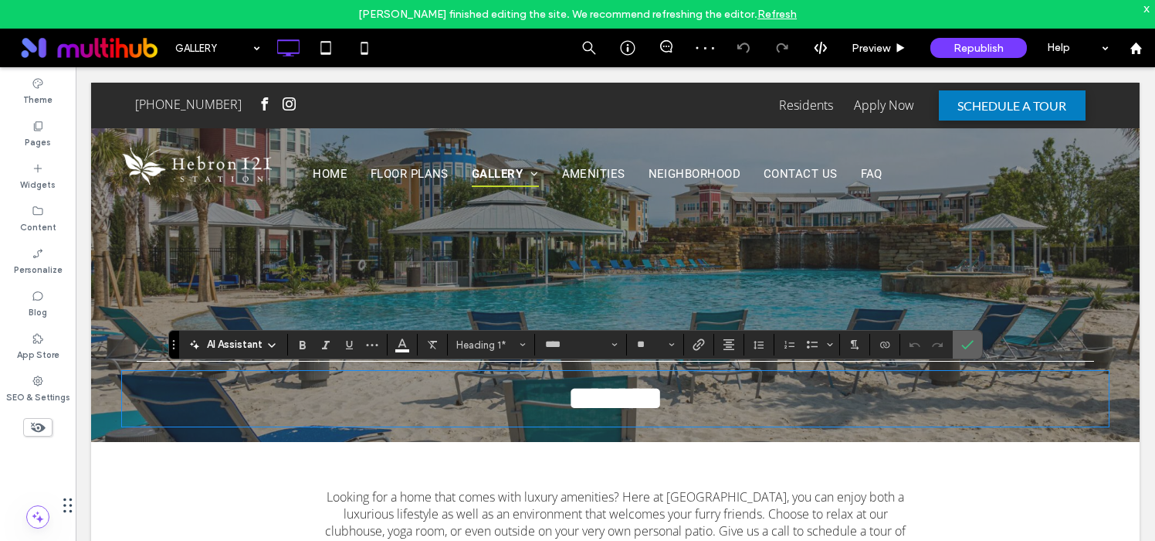
click at [974, 348] on label "Confirm" at bounding box center [967, 344] width 23 height 28
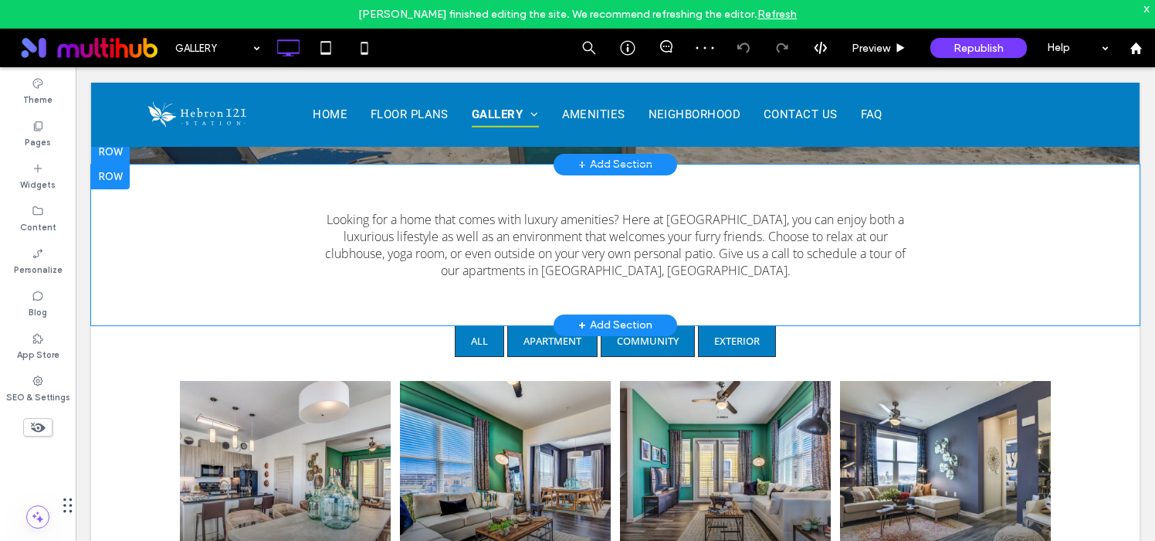
scroll to position [270, 0]
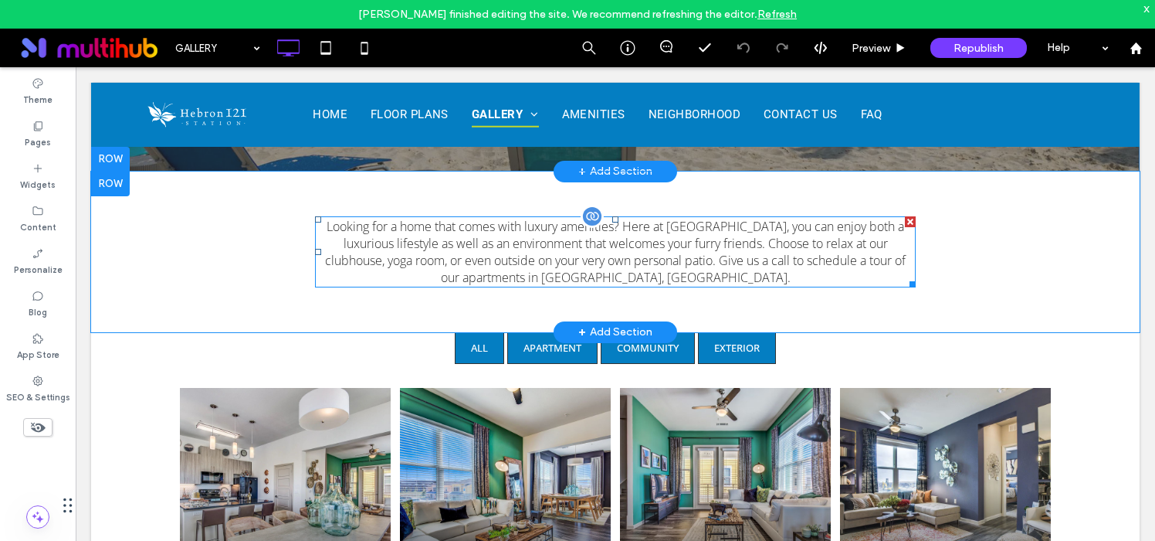
click at [582, 259] on p "Looking for a home that comes with luxury amenities? Here at [GEOGRAPHIC_DATA],…" at bounding box center [615, 252] width 601 height 68
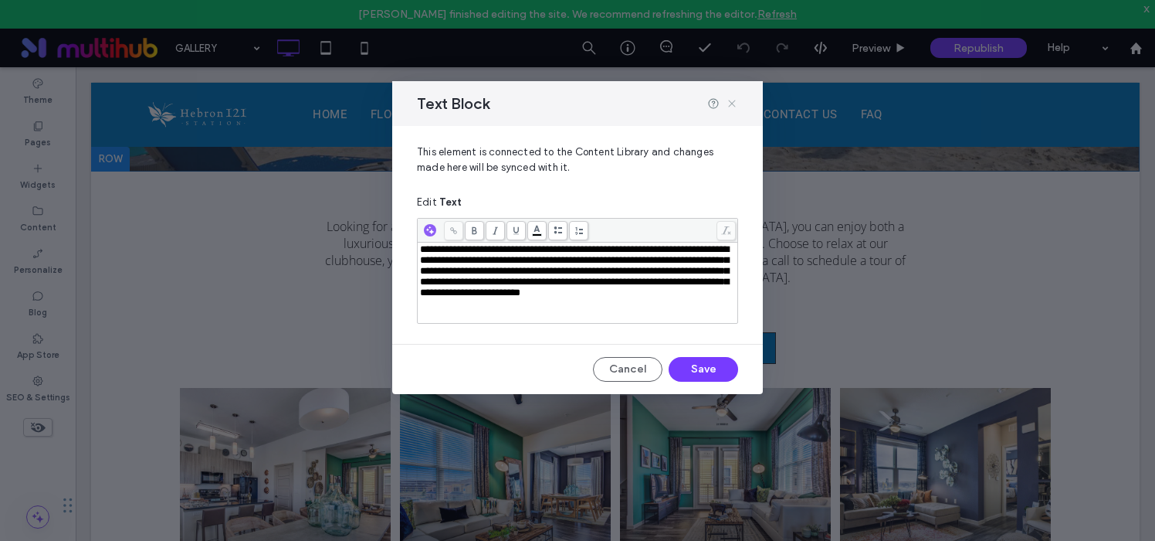
click at [737, 101] on icon at bounding box center [732, 103] width 12 height 12
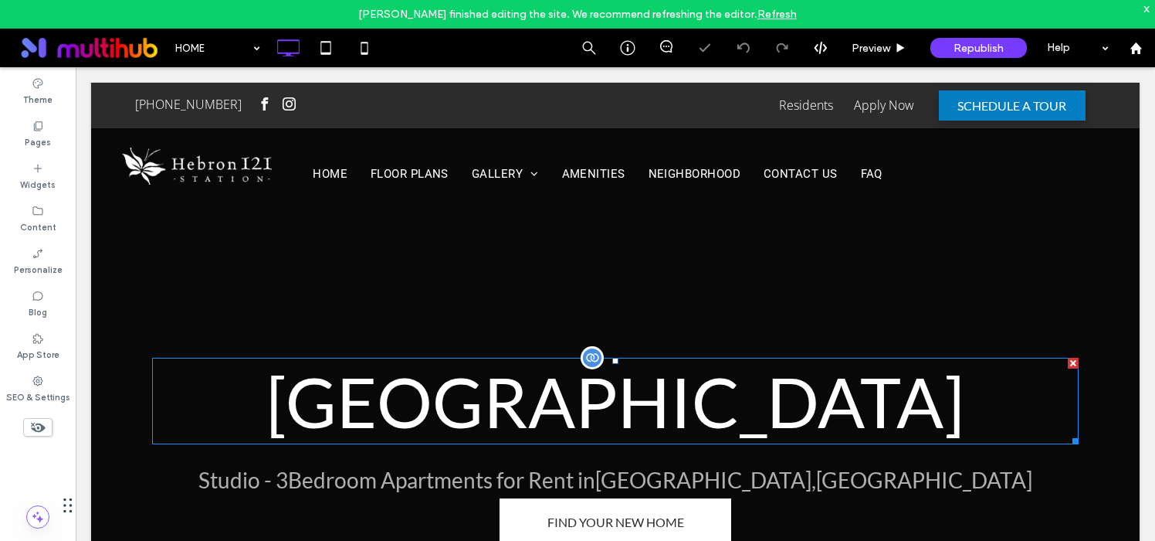
scroll to position [19, 0]
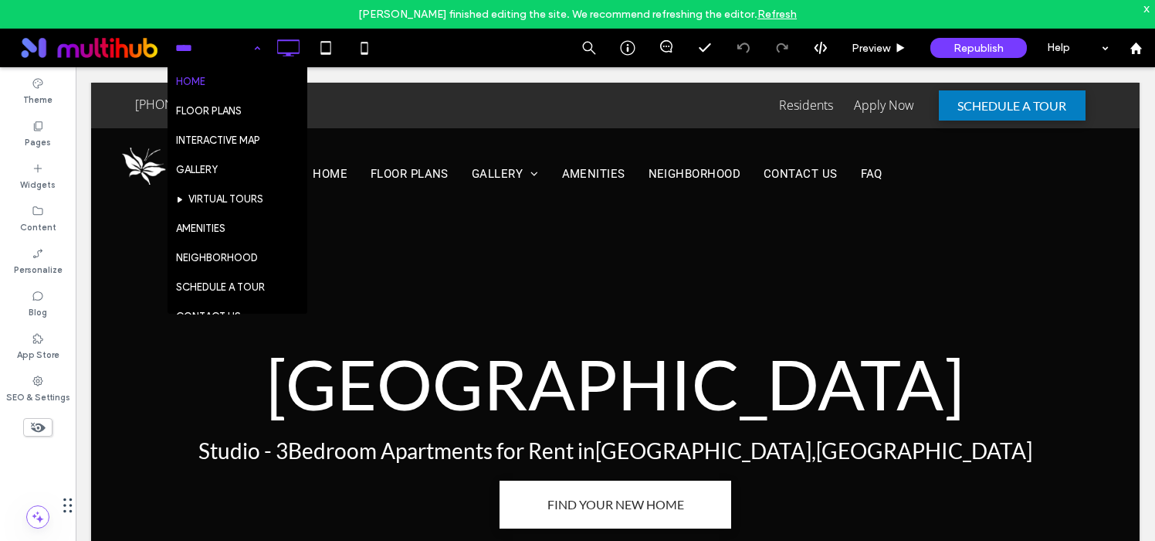
click at [256, 54] on div "HOME FLOOR PLANS INTERACTIVE MAP GALLERY VIRTUAL TOURS AMENITIES NEIGHBORHOOD S…" at bounding box center [218, 48] width 100 height 39
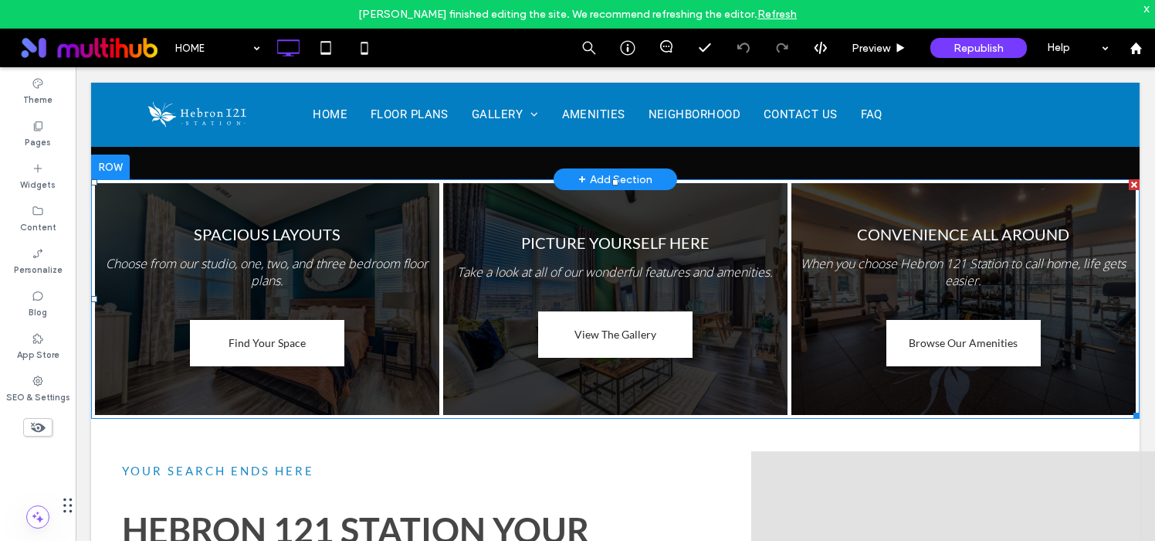
scroll to position [792, 0]
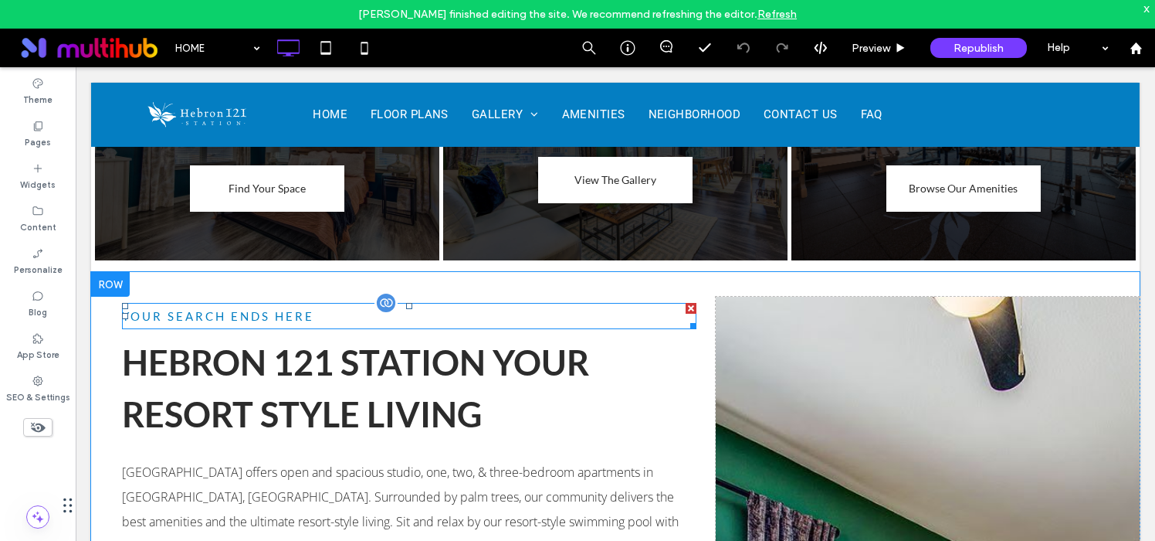
click at [337, 308] on h5 "Your Search Ends Here" at bounding box center [409, 315] width 575 height 23
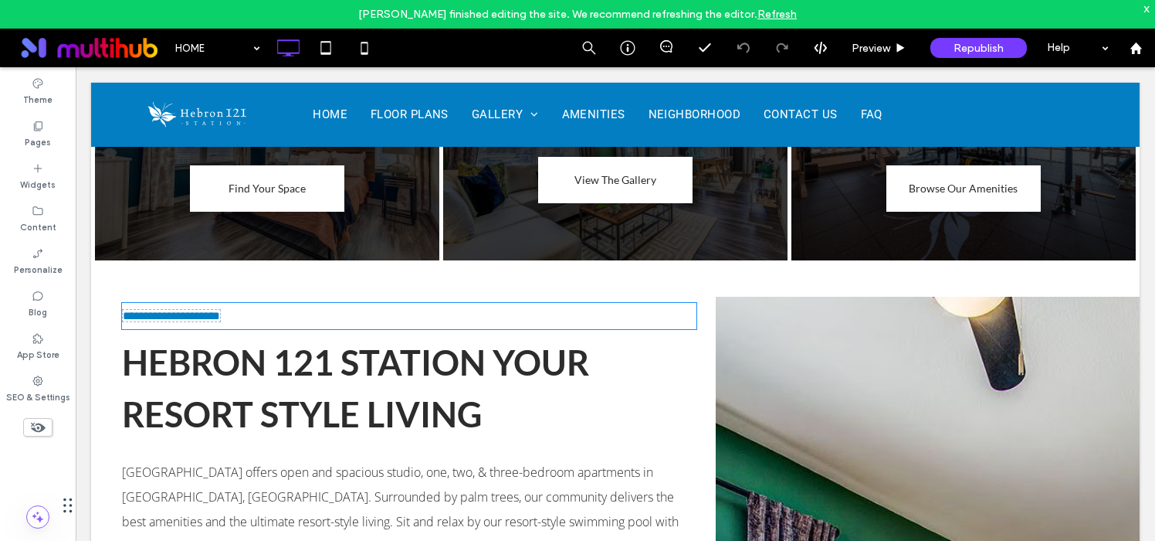
type input "****"
type input "**"
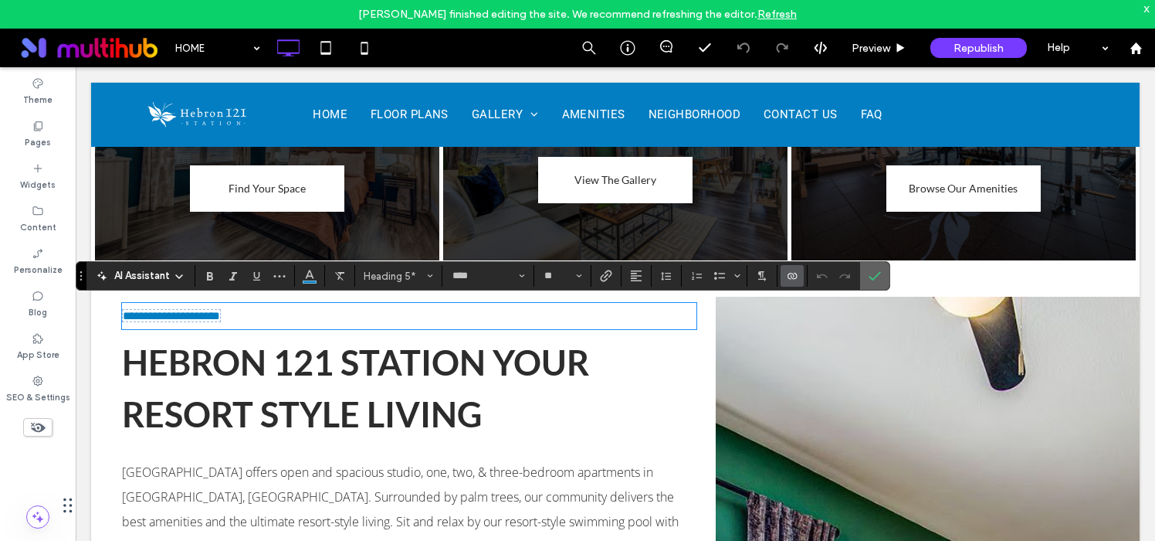
click at [876, 284] on span "Confirm" at bounding box center [875, 276] width 12 height 26
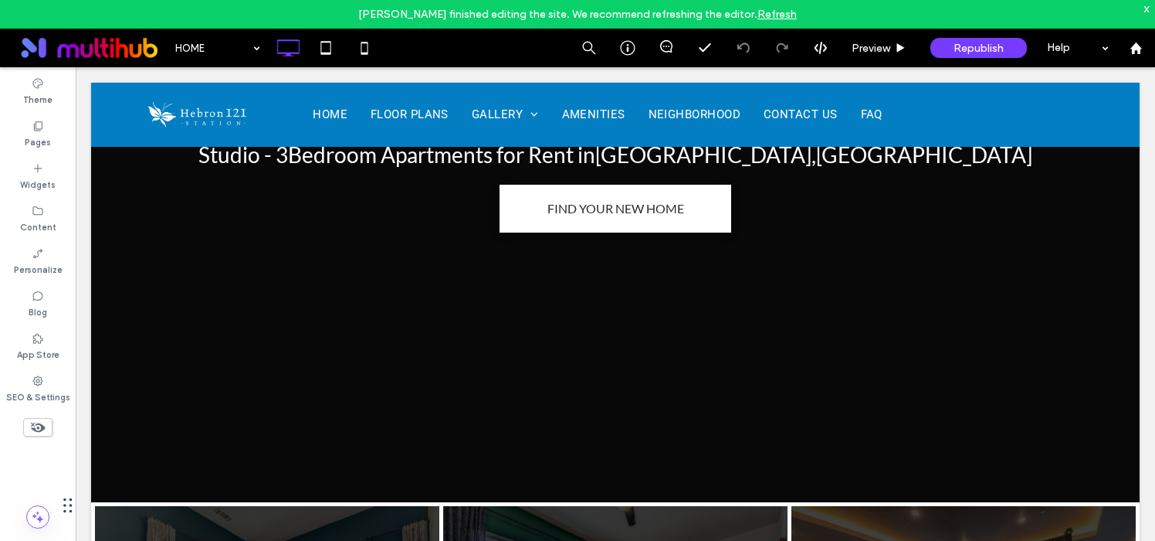
scroll to position [0, 0]
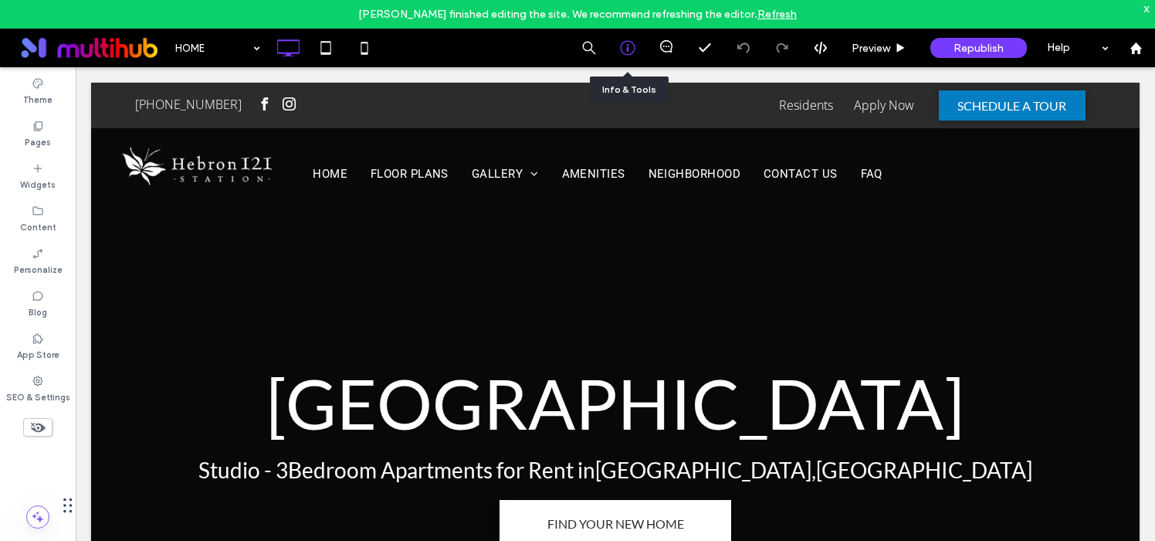
click at [624, 51] on icon at bounding box center [627, 47] width 15 height 15
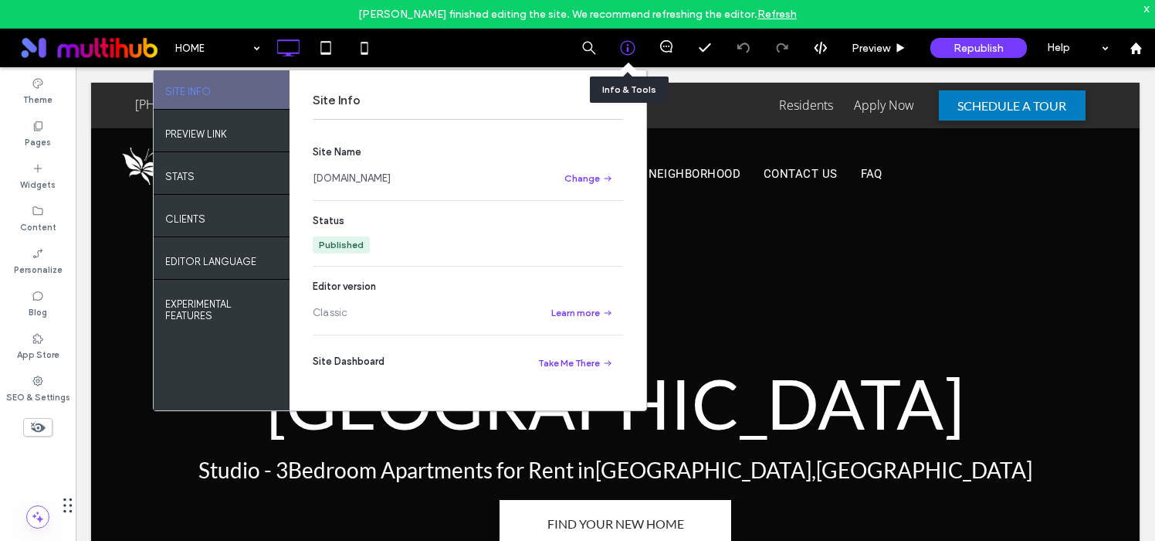
click at [624, 51] on icon at bounding box center [627, 47] width 15 height 15
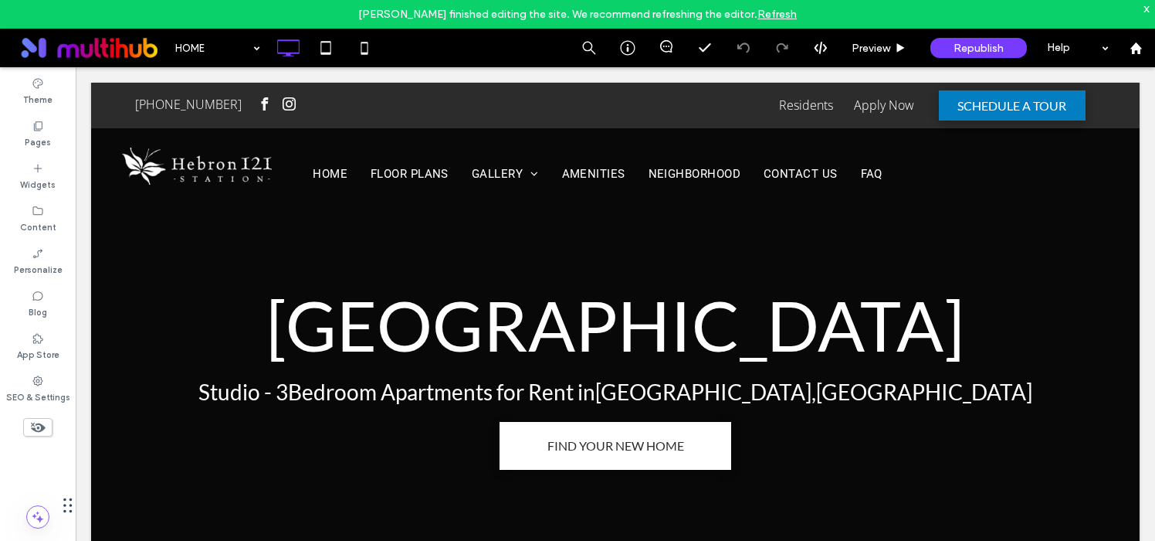
scroll to position [81, 0]
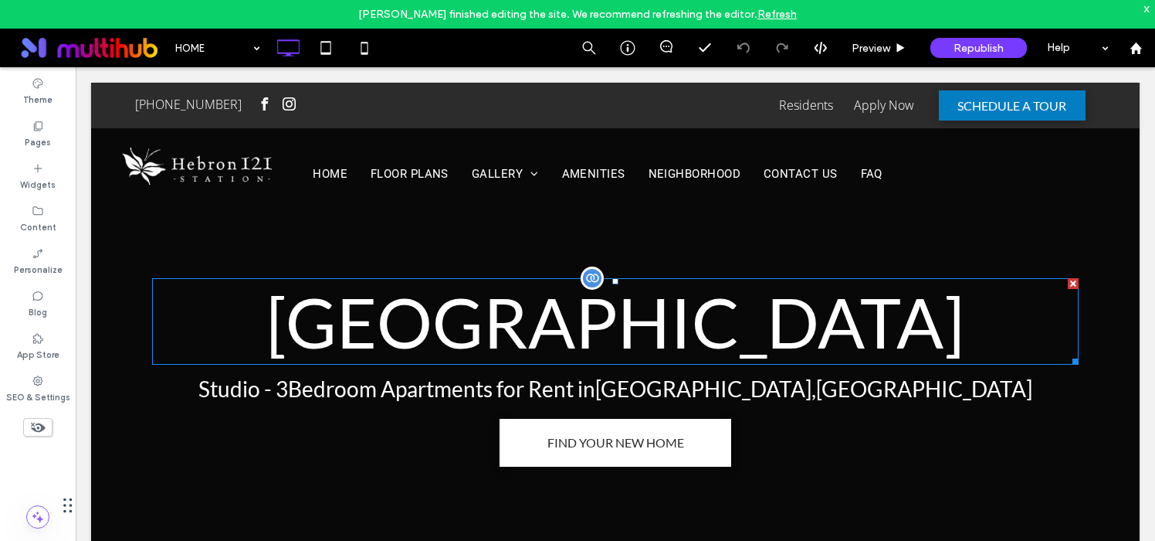
click at [579, 339] on span "[GEOGRAPHIC_DATA]" at bounding box center [615, 321] width 698 height 83
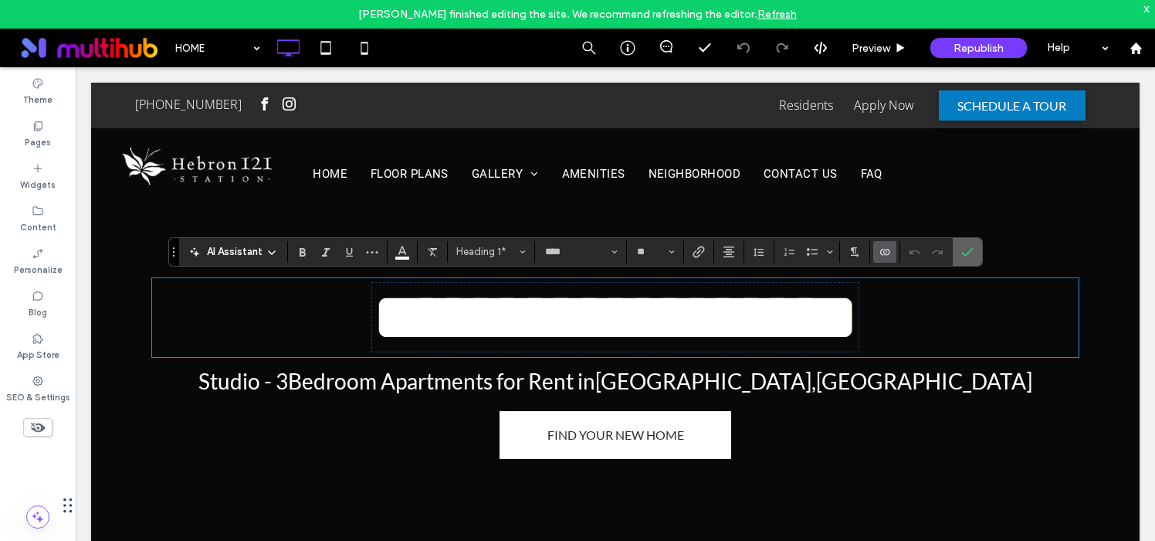
click at [972, 247] on use "Confirm" at bounding box center [967, 251] width 12 height 9
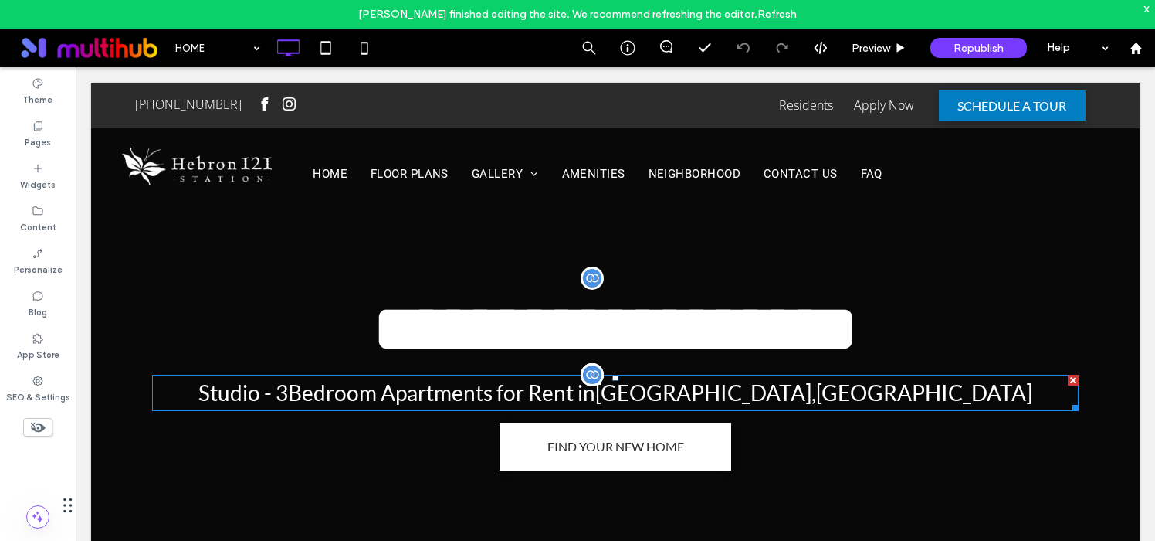
click at [610, 388] on span "Studio - 3 Bedroom Apartments for Rent in [GEOGRAPHIC_DATA] , [GEOGRAPHIC_DATA]" at bounding box center [615, 392] width 834 height 26
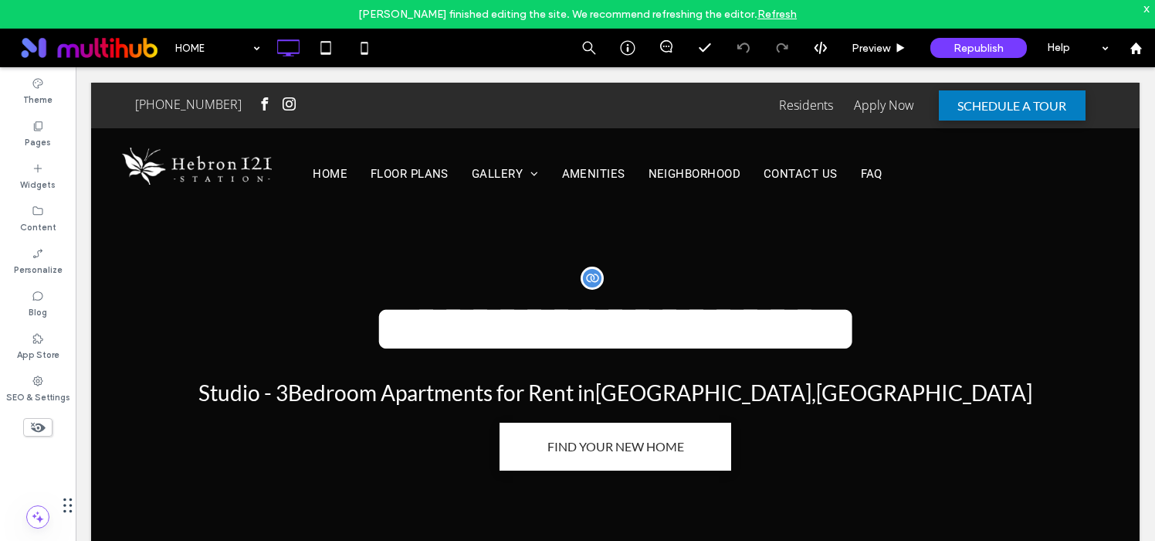
type input "****"
type input "**"
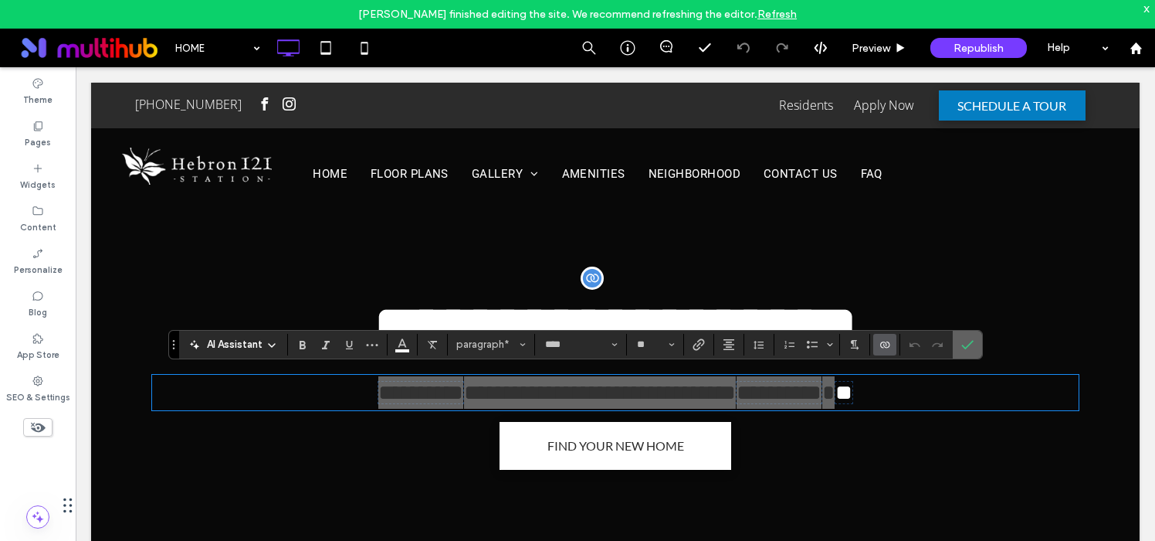
click at [964, 345] on icon "Confirm" at bounding box center [967, 344] width 12 height 12
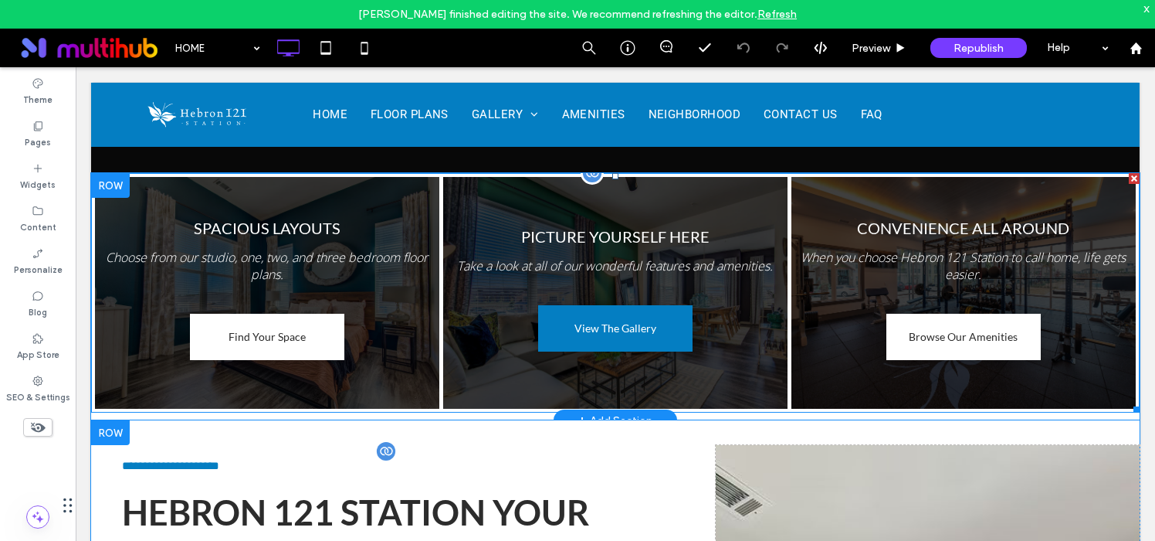
scroll to position [664, 0]
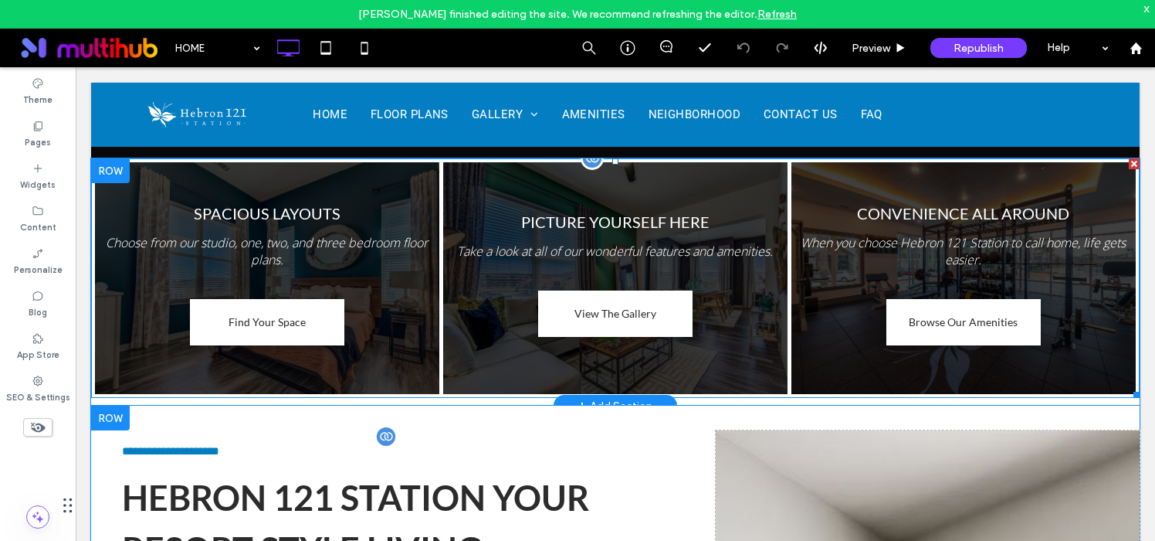
click at [283, 217] on link at bounding box center [267, 278] width 365 height 246
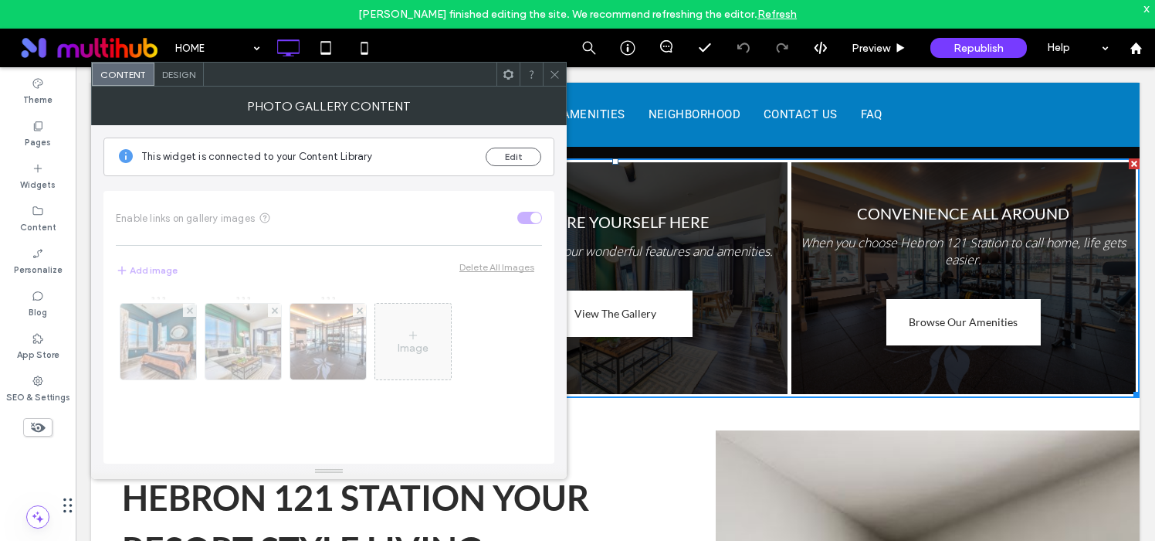
drag, startPoint x: 544, startPoint y: 80, endPoint x: 547, endPoint y: 98, distance: 18.8
click at [544, 80] on div at bounding box center [554, 74] width 23 height 23
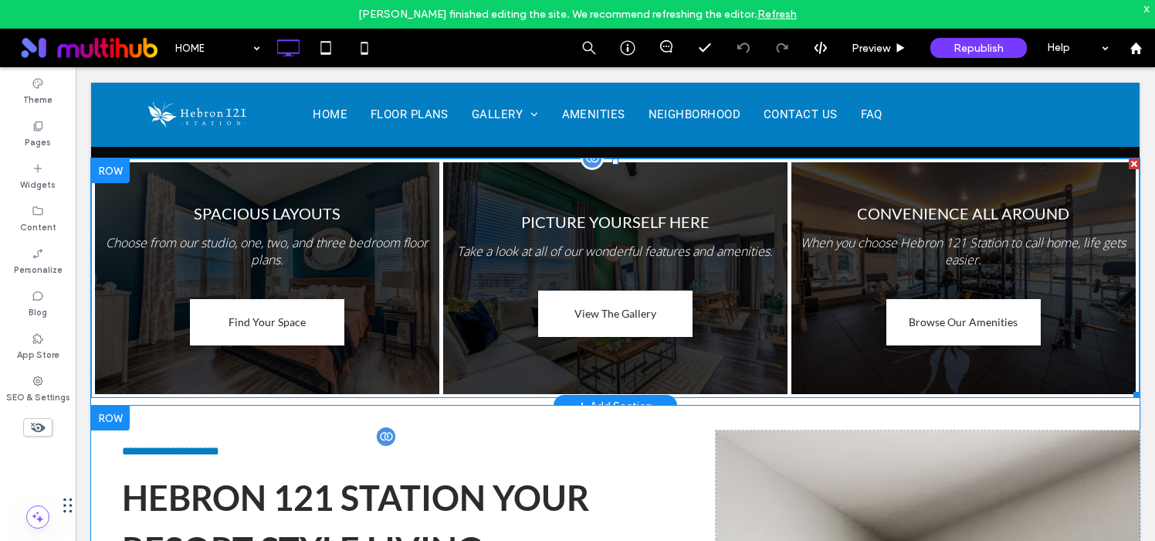
scroll to position [815, 0]
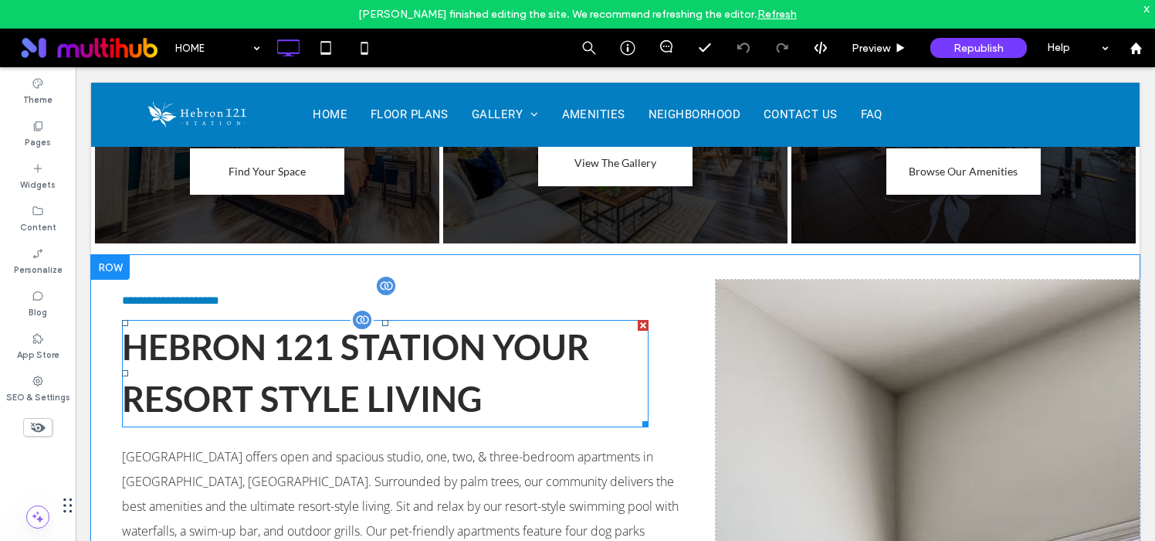
click at [368, 339] on span "HEBRON 121 STATION YOUR RESORT STYLE LIVING" at bounding box center [355, 373] width 467 height 94
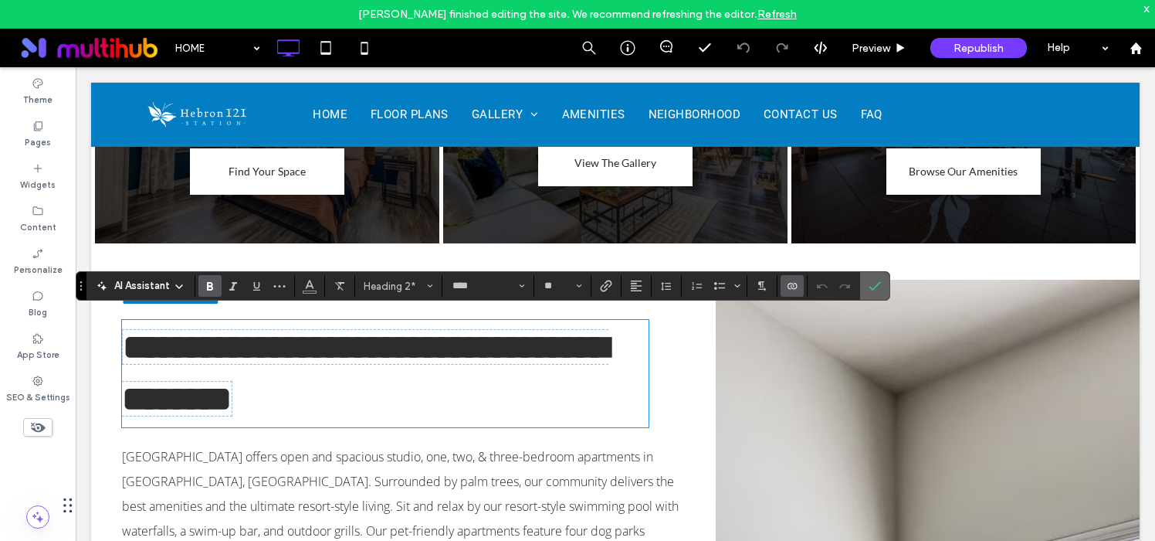
click at [877, 290] on icon "Confirm" at bounding box center [875, 286] width 12 height 12
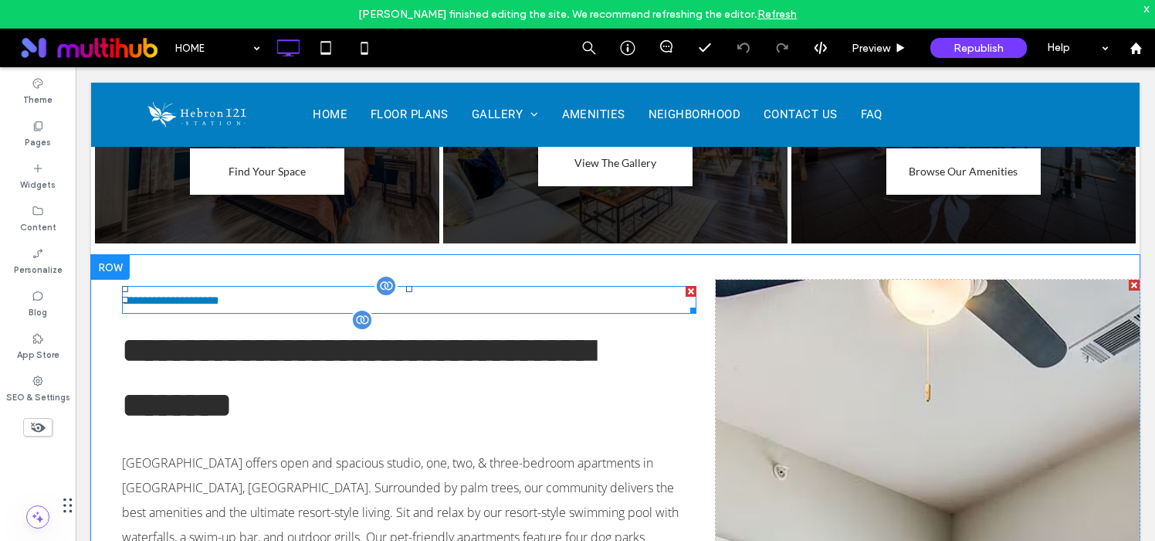
click at [219, 294] on span "**********" at bounding box center [170, 300] width 97 height 12
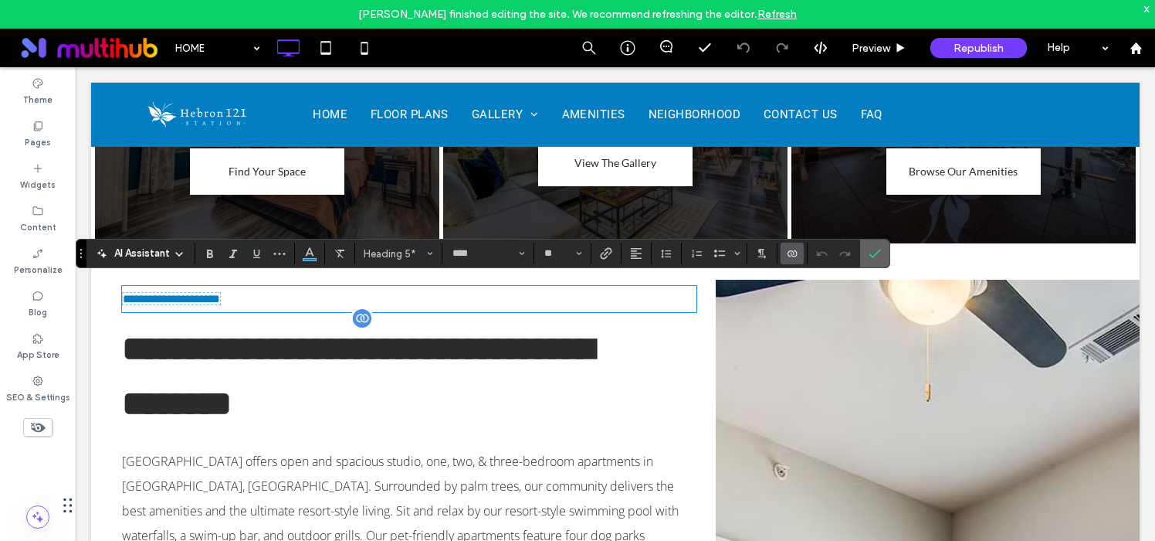
drag, startPoint x: 875, startPoint y: 253, endPoint x: 761, endPoint y: 195, distance: 128.1
click at [875, 253] on icon "Confirm" at bounding box center [875, 253] width 12 height 12
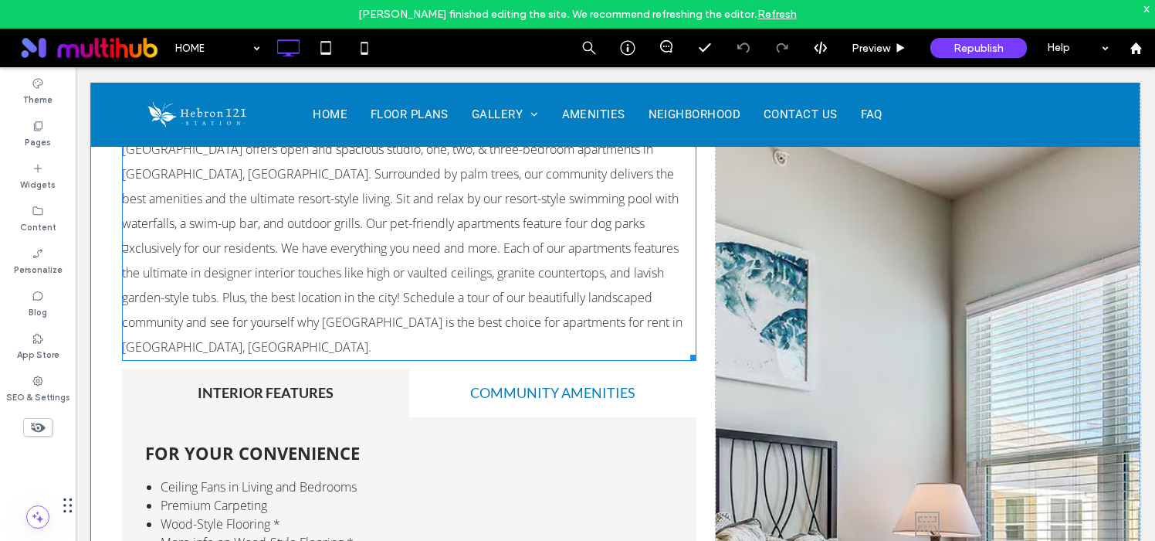
scroll to position [1446, 0]
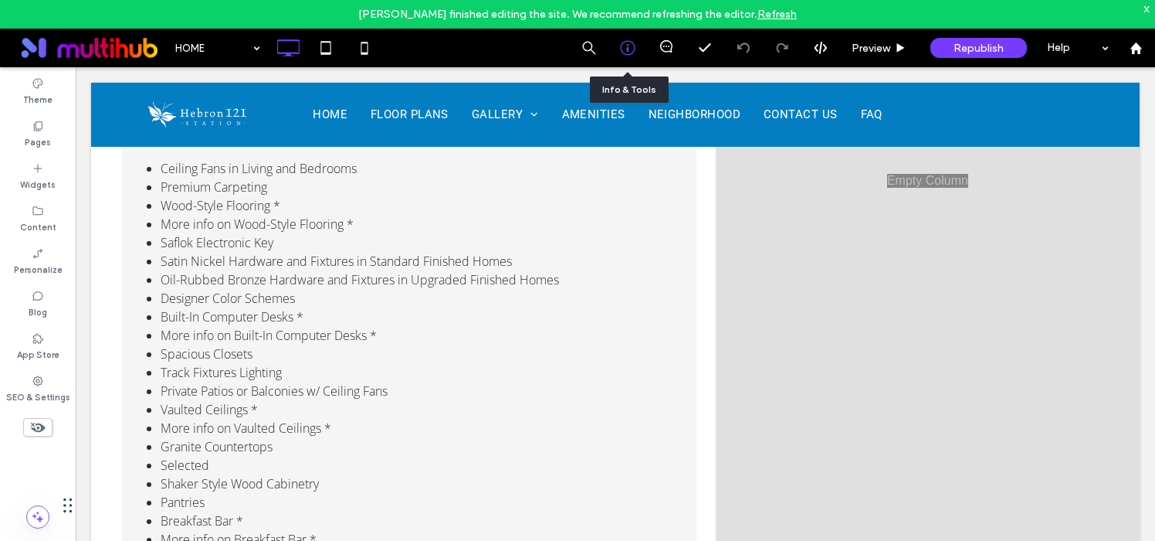
click at [631, 49] on icon at bounding box center [627, 47] width 15 height 15
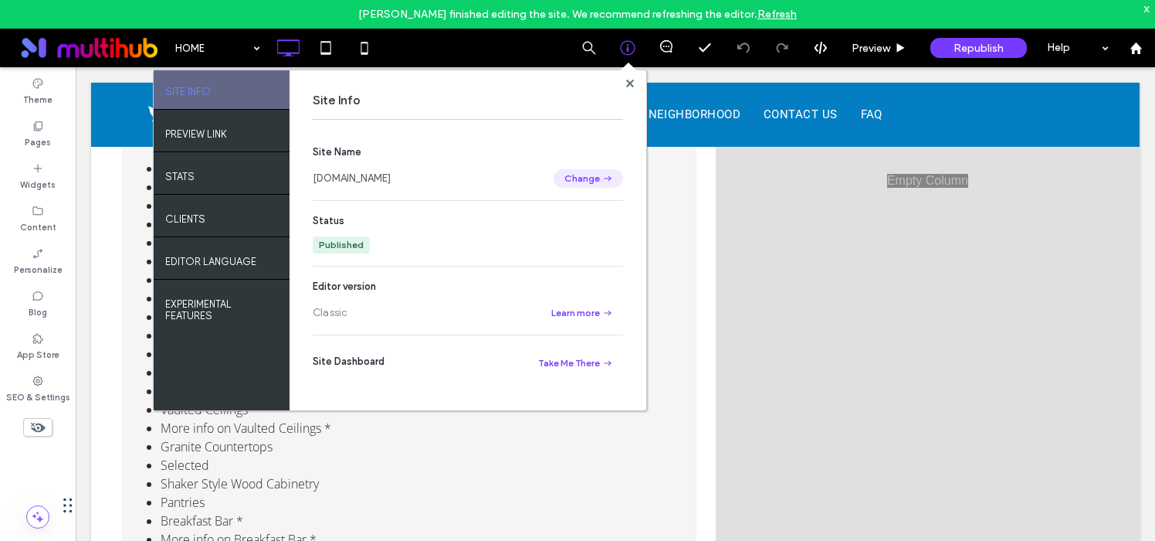
click at [591, 181] on button "Change" at bounding box center [588, 178] width 69 height 19
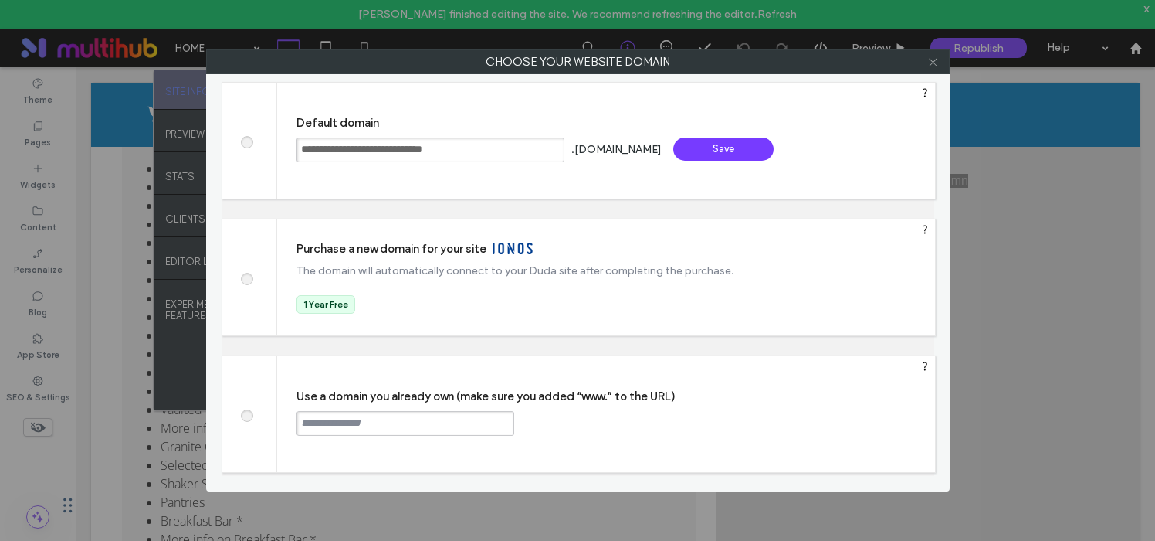
click at [934, 59] on use at bounding box center [933, 62] width 8 height 8
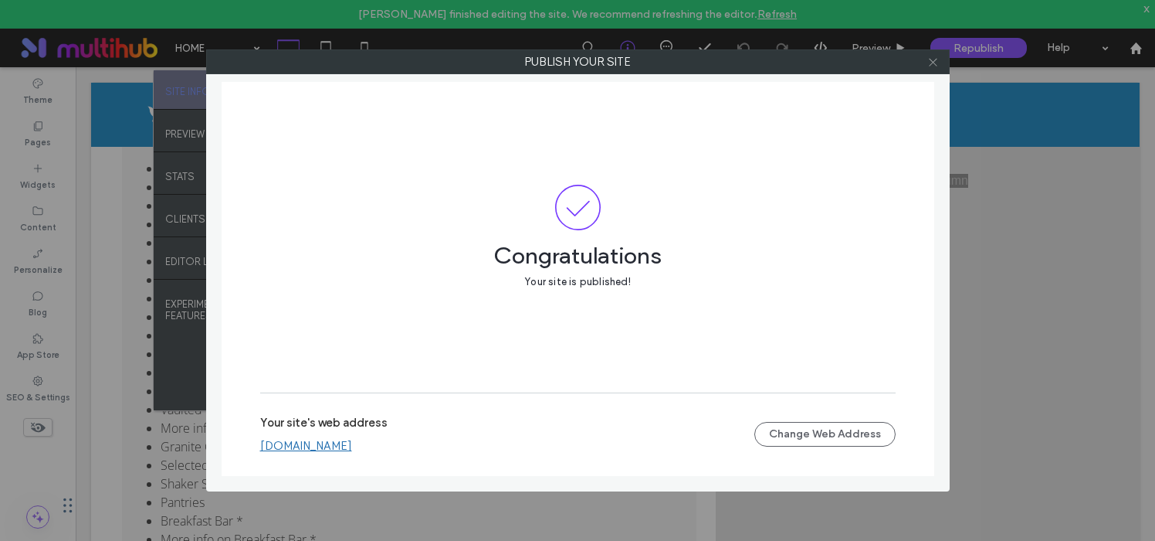
click at [934, 61] on use at bounding box center [933, 62] width 8 height 8
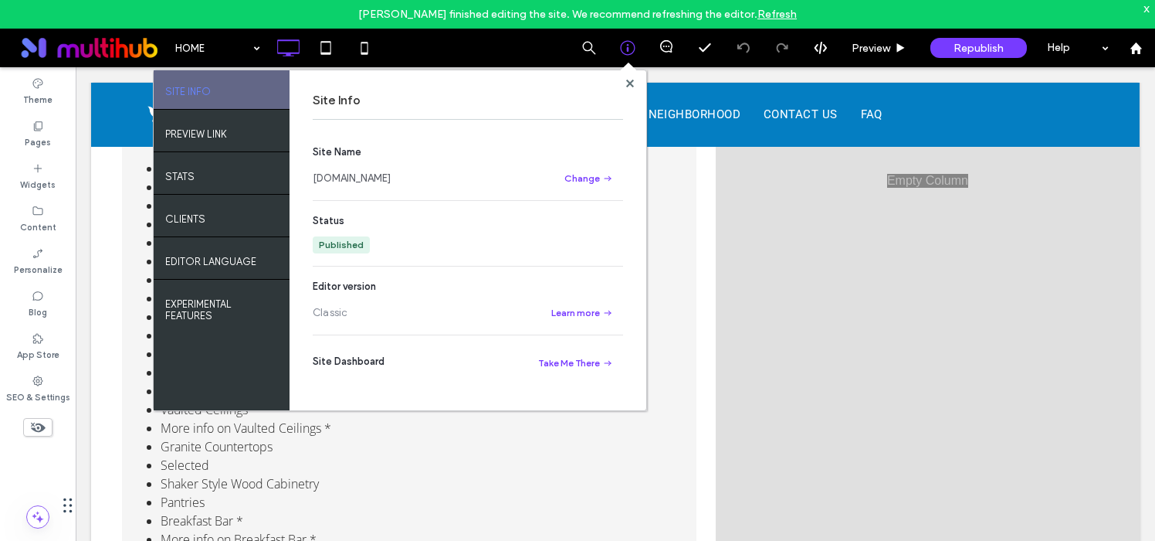
click at [391, 181] on link "[DOMAIN_NAME]" at bounding box center [352, 178] width 78 height 15
